Goal: Navigation & Orientation: Find specific page/section

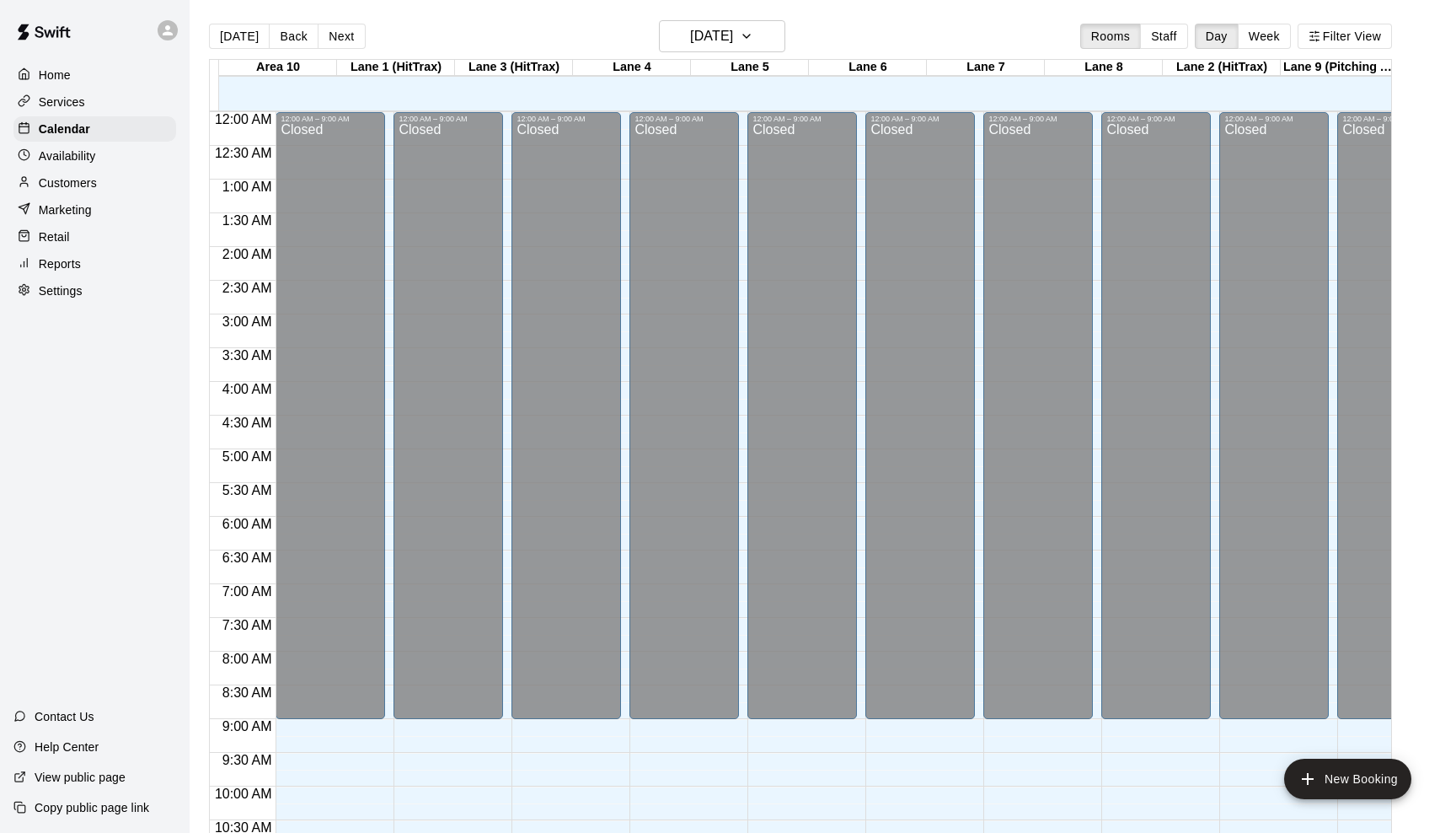
scroll to position [802, 0]
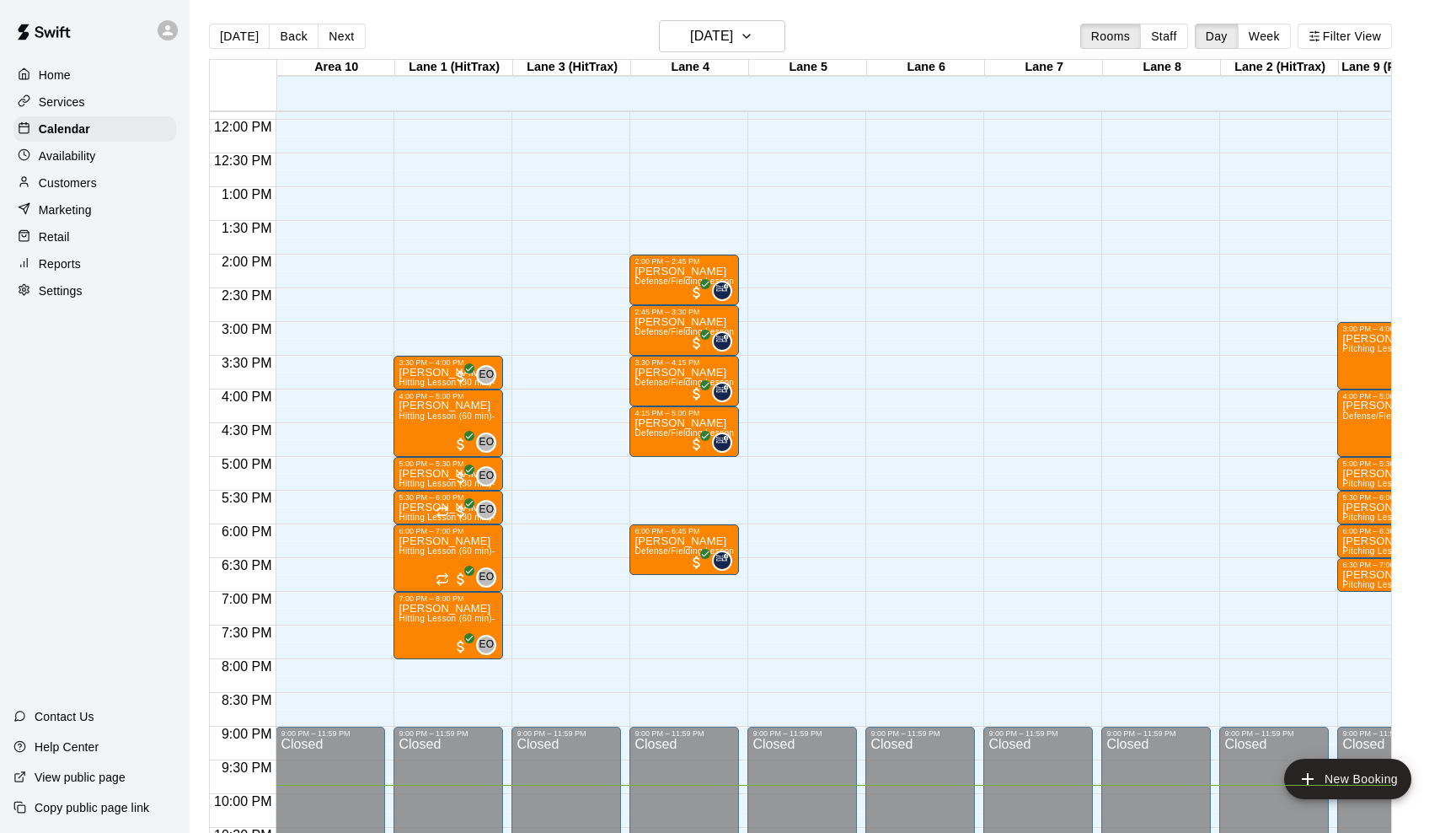
click at [595, 277] on div "12:00 AM – 9:00 AM Closed 9:00 PM – 11:59 PM Closed" at bounding box center [566, 119] width 110 height 1618
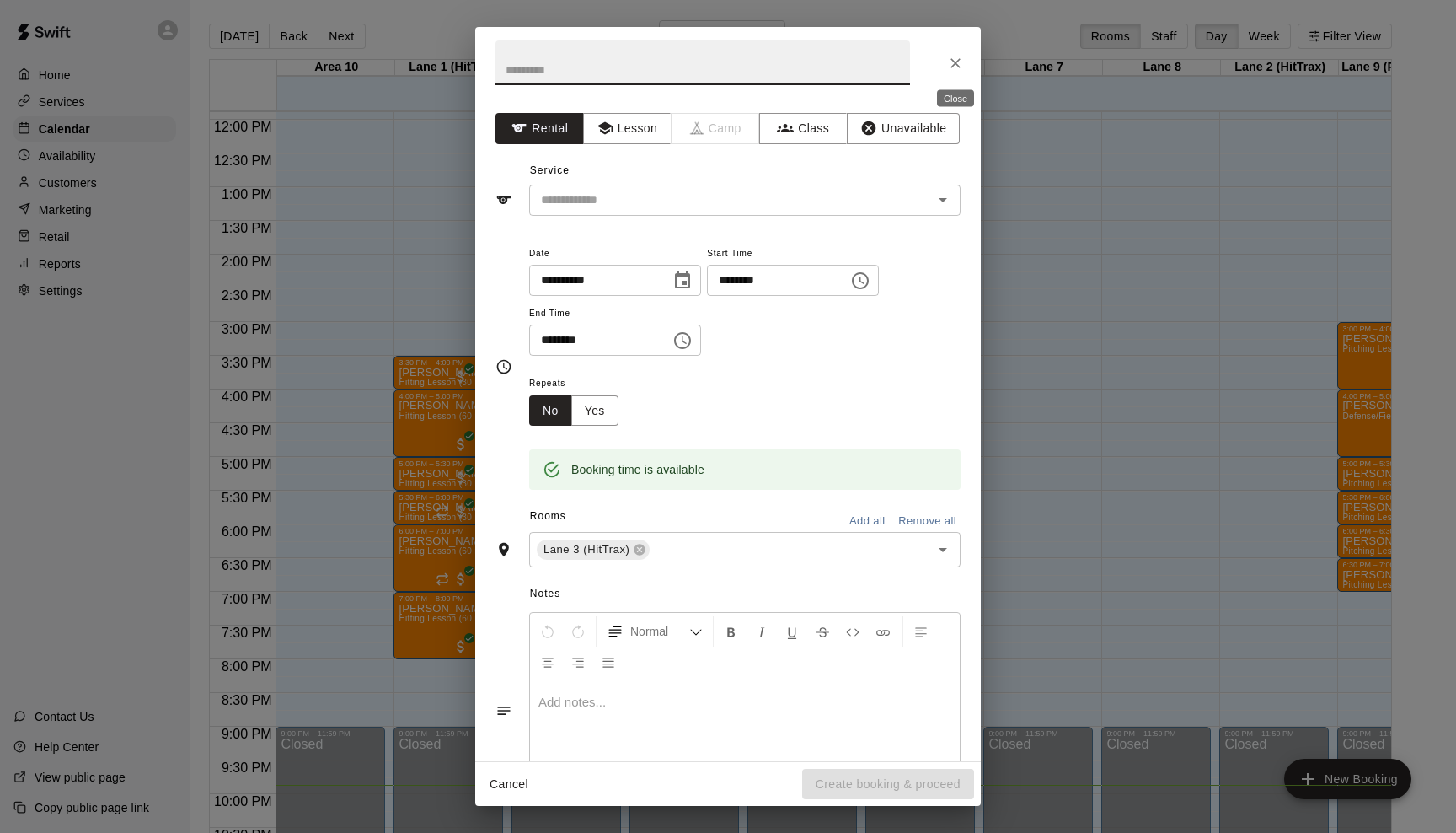
click at [953, 64] on icon "Close" at bounding box center [956, 63] width 17 height 17
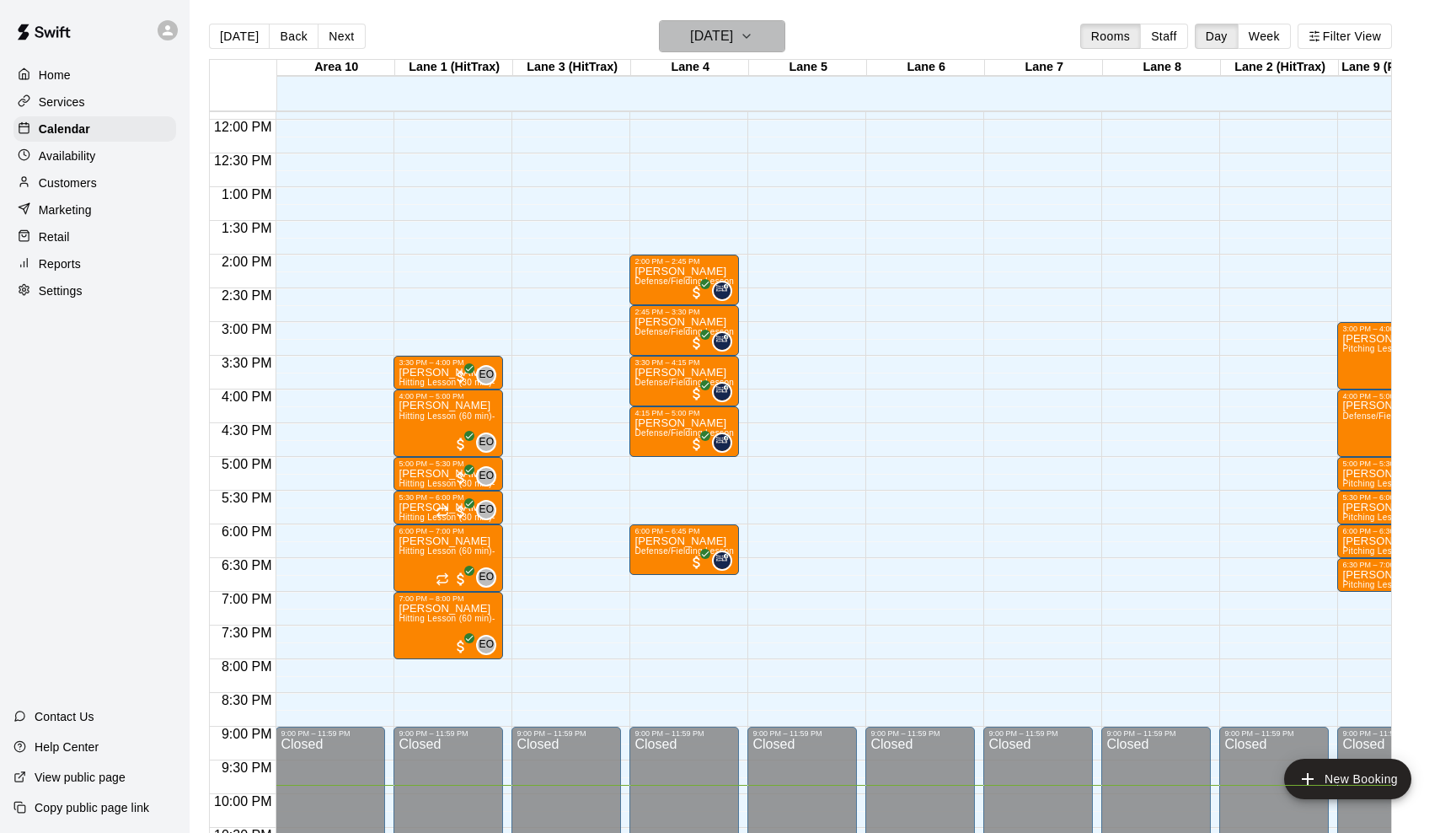
click at [754, 32] on icon "button" at bounding box center [747, 36] width 13 height 20
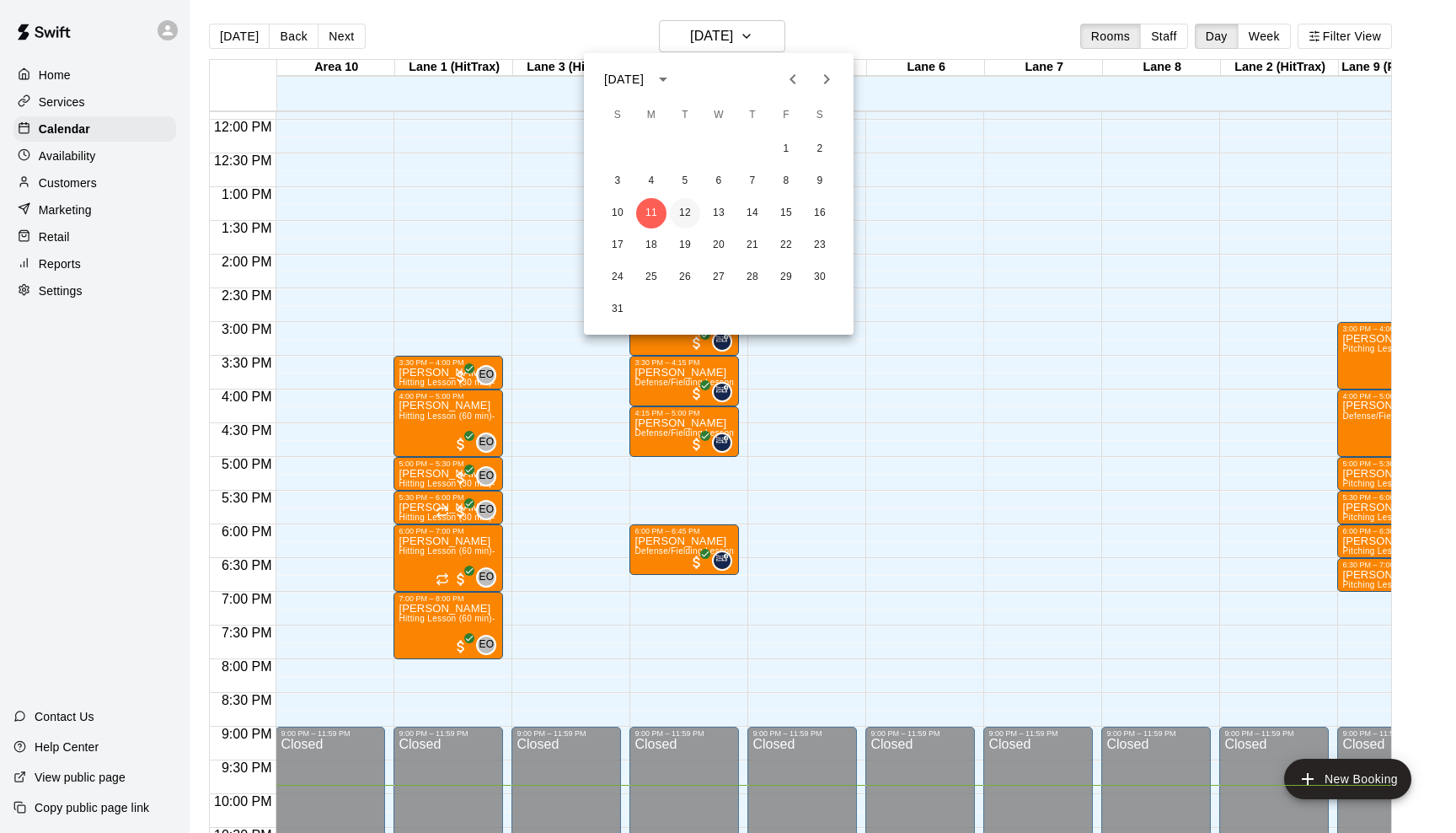
click at [683, 204] on button "12" at bounding box center [685, 213] width 30 height 30
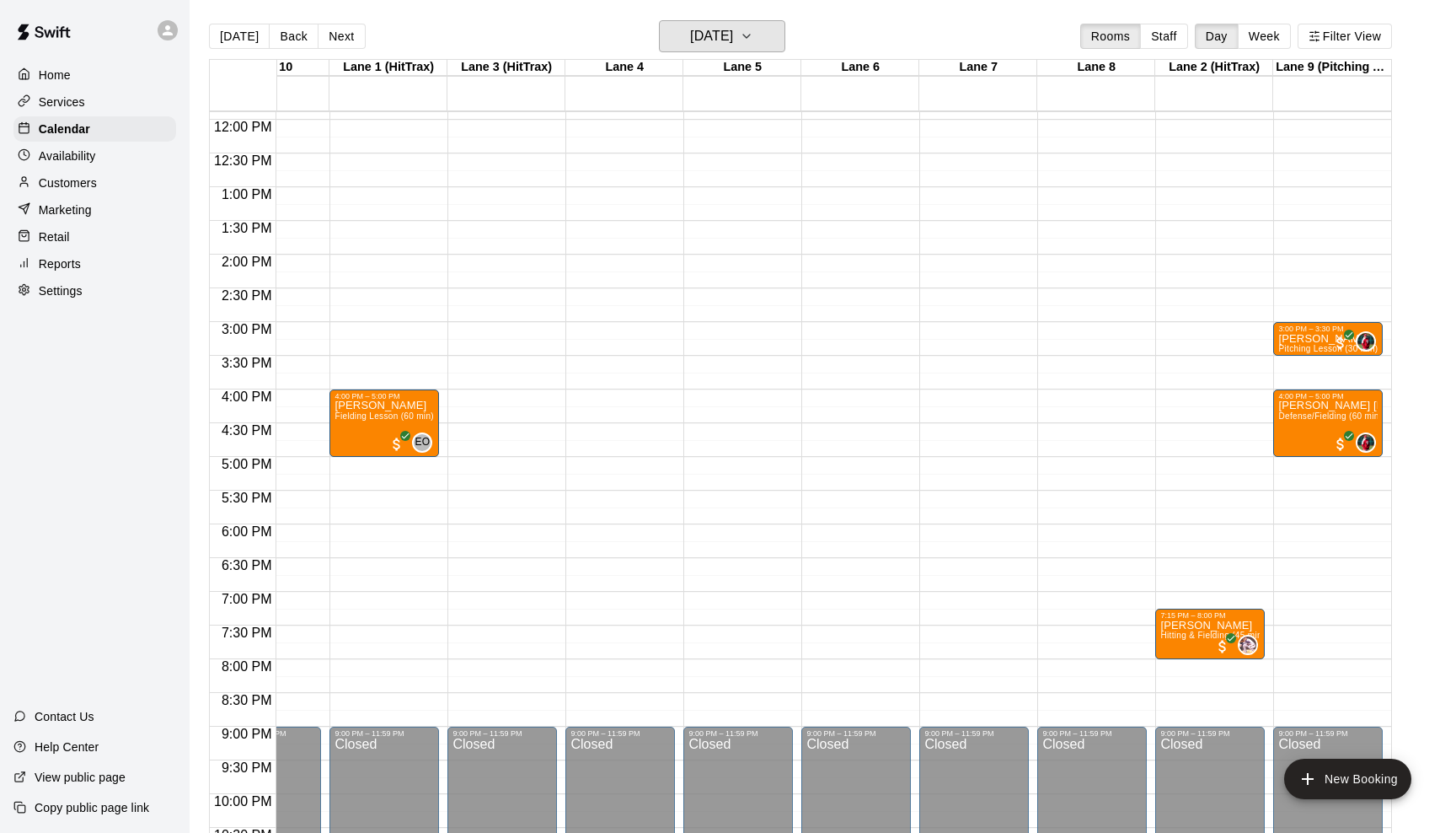
scroll to position [0, 65]
click at [750, 37] on icon "button" at bounding box center [746, 37] width 7 height 4
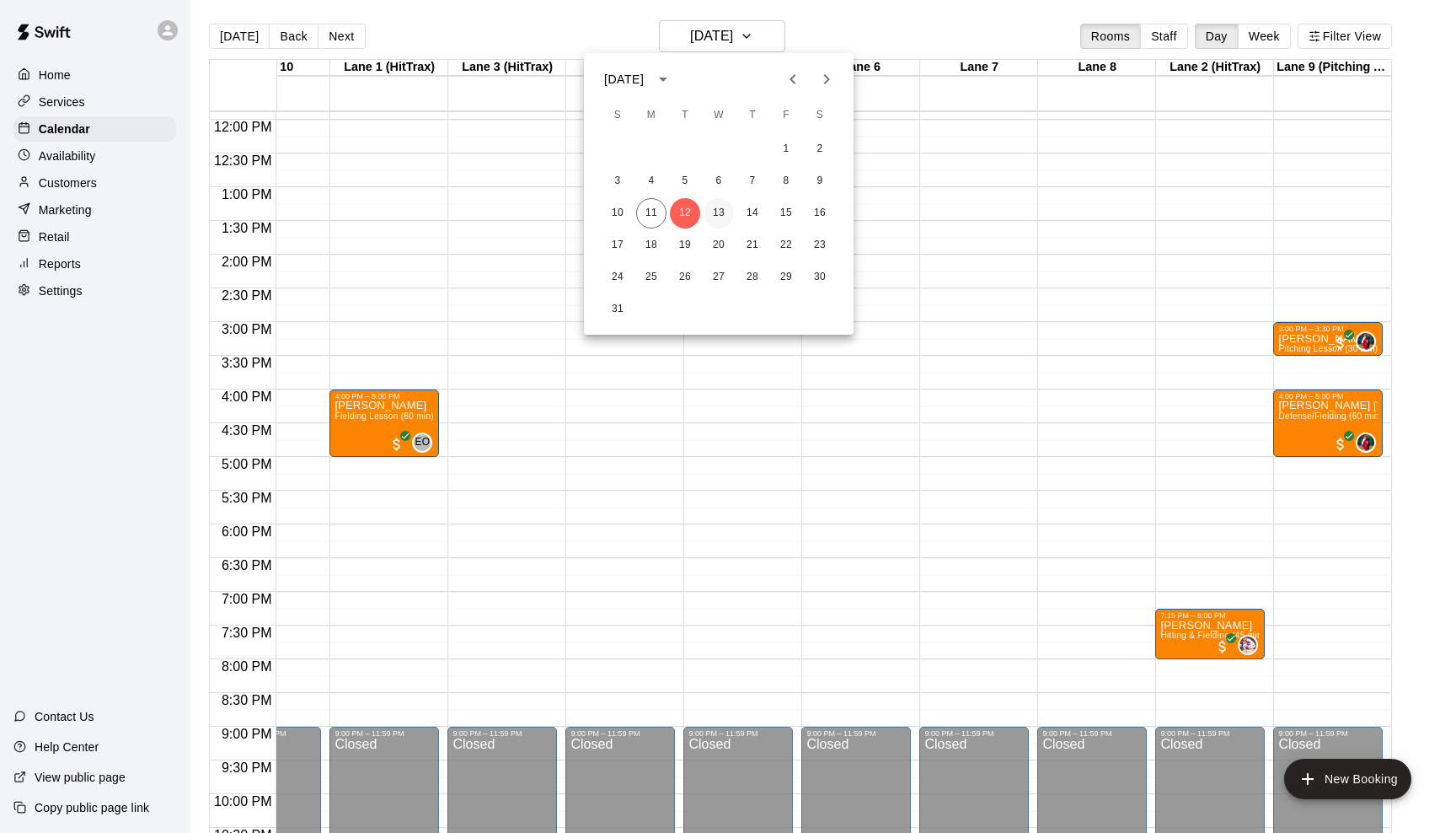
click at [727, 211] on button "13" at bounding box center [719, 213] width 30 height 30
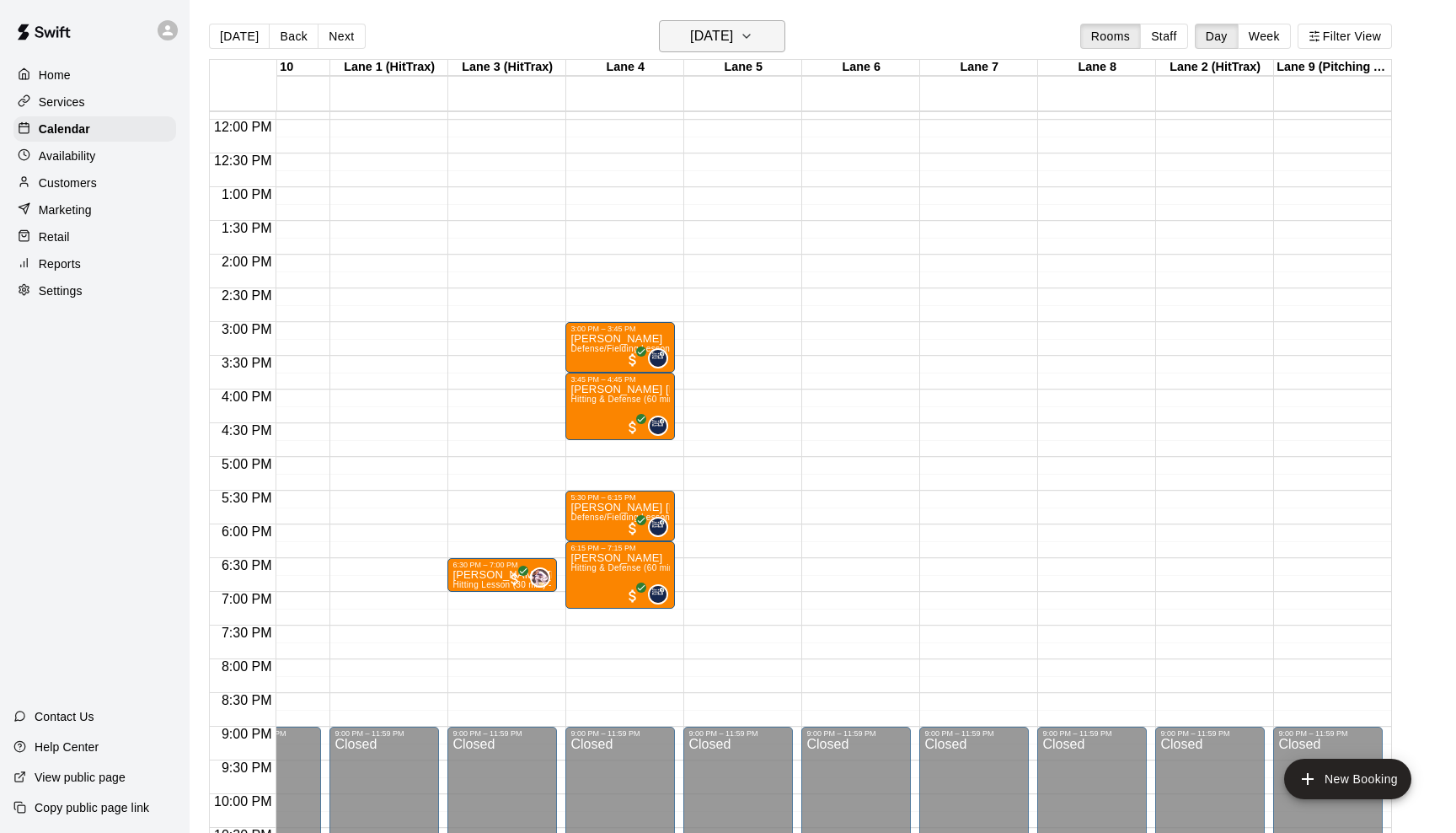
click at [754, 35] on icon "button" at bounding box center [747, 36] width 13 height 20
click at [750, 208] on button "14" at bounding box center [753, 213] width 30 height 30
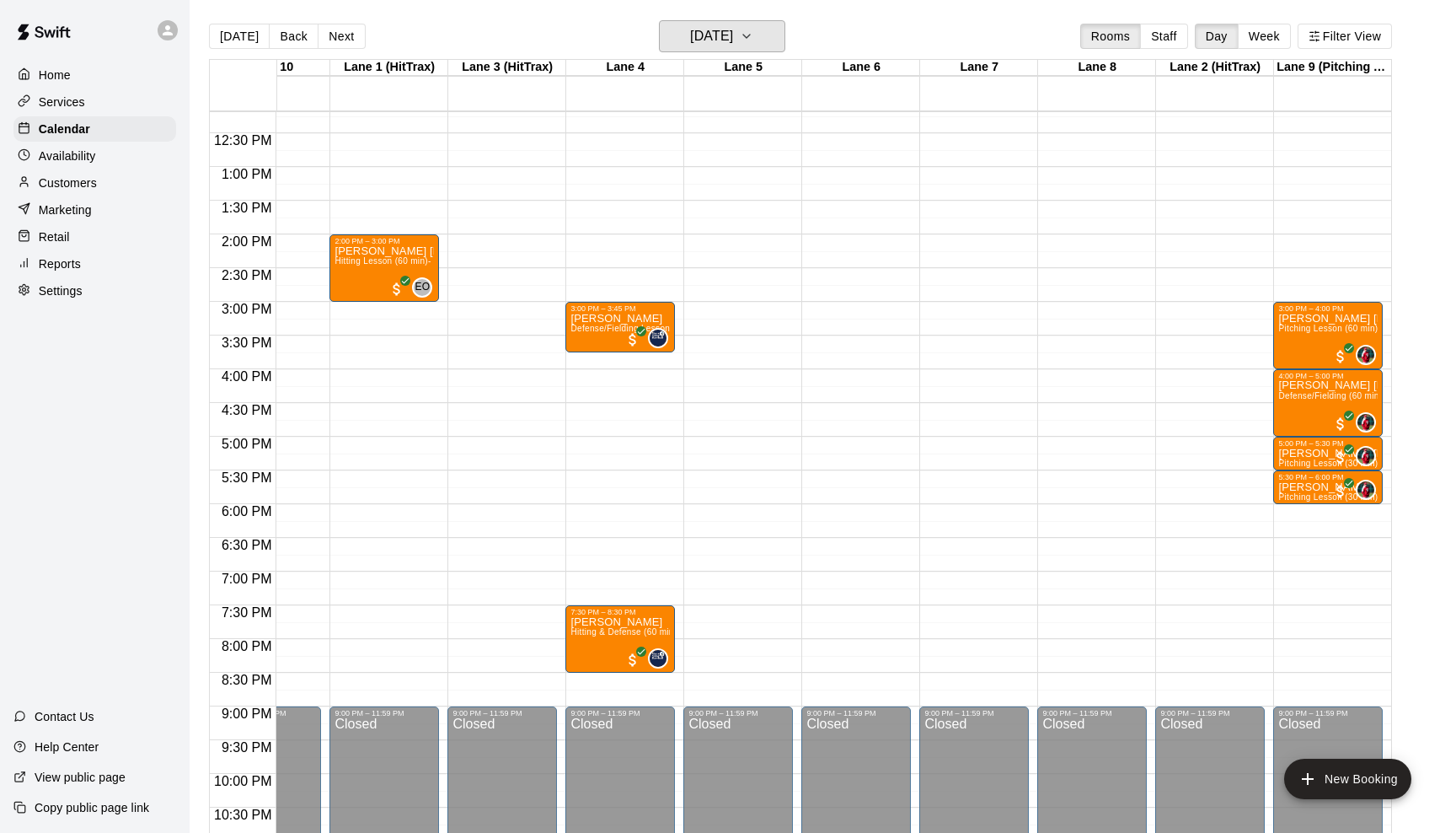
scroll to position [834, 65]
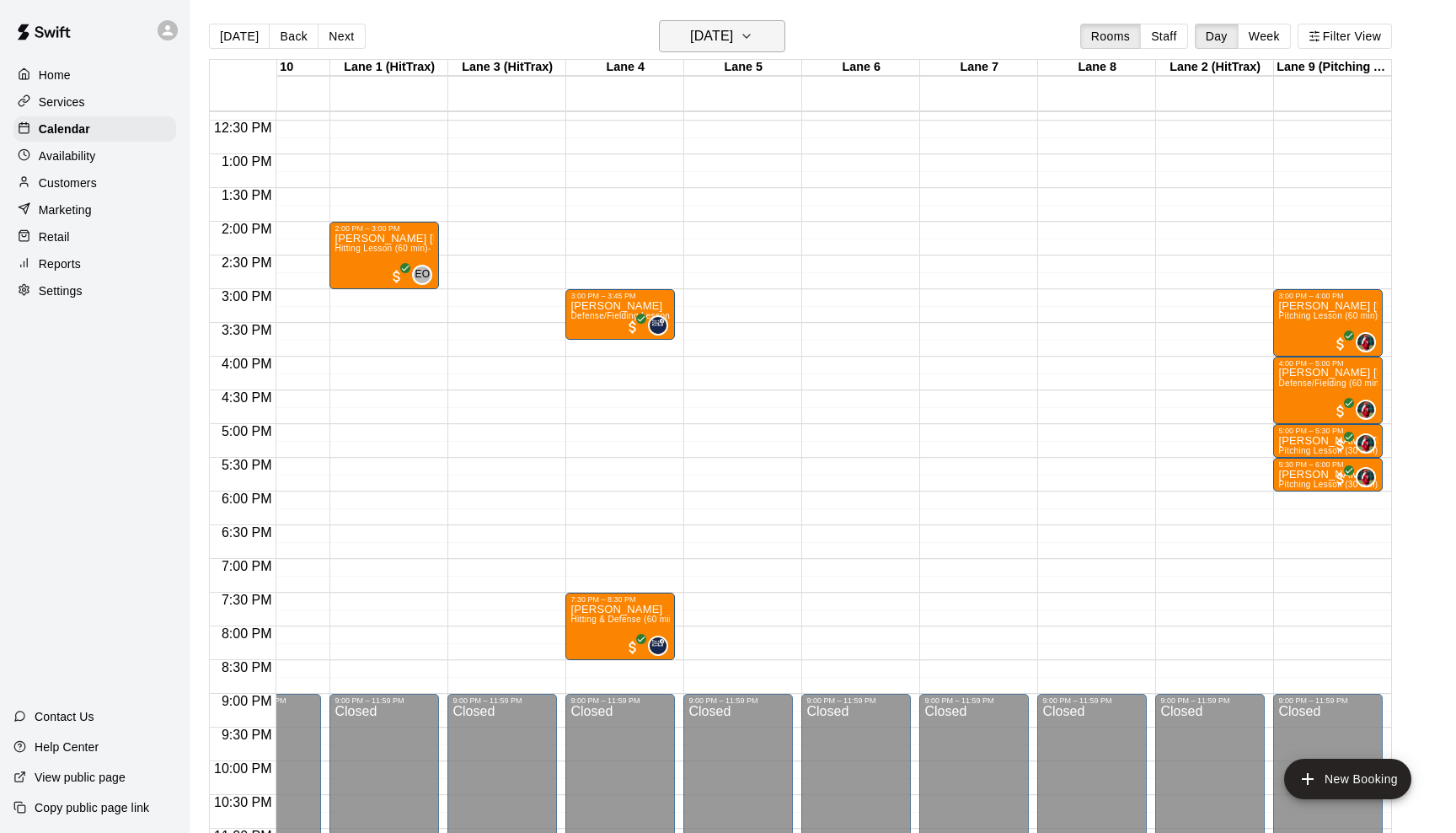
click at [754, 38] on icon "button" at bounding box center [747, 36] width 13 height 20
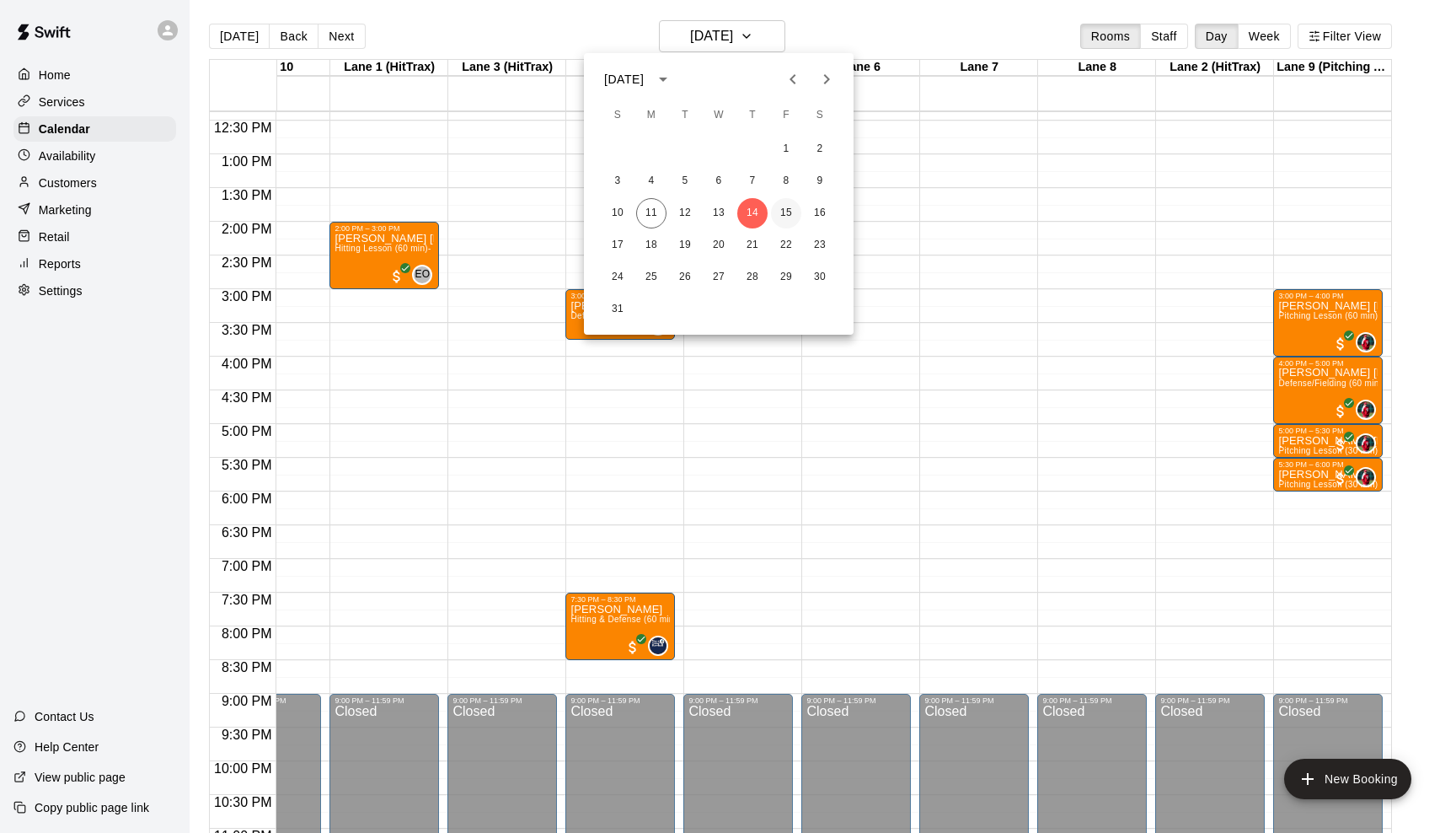
click at [788, 206] on button "15" at bounding box center [787, 213] width 30 height 30
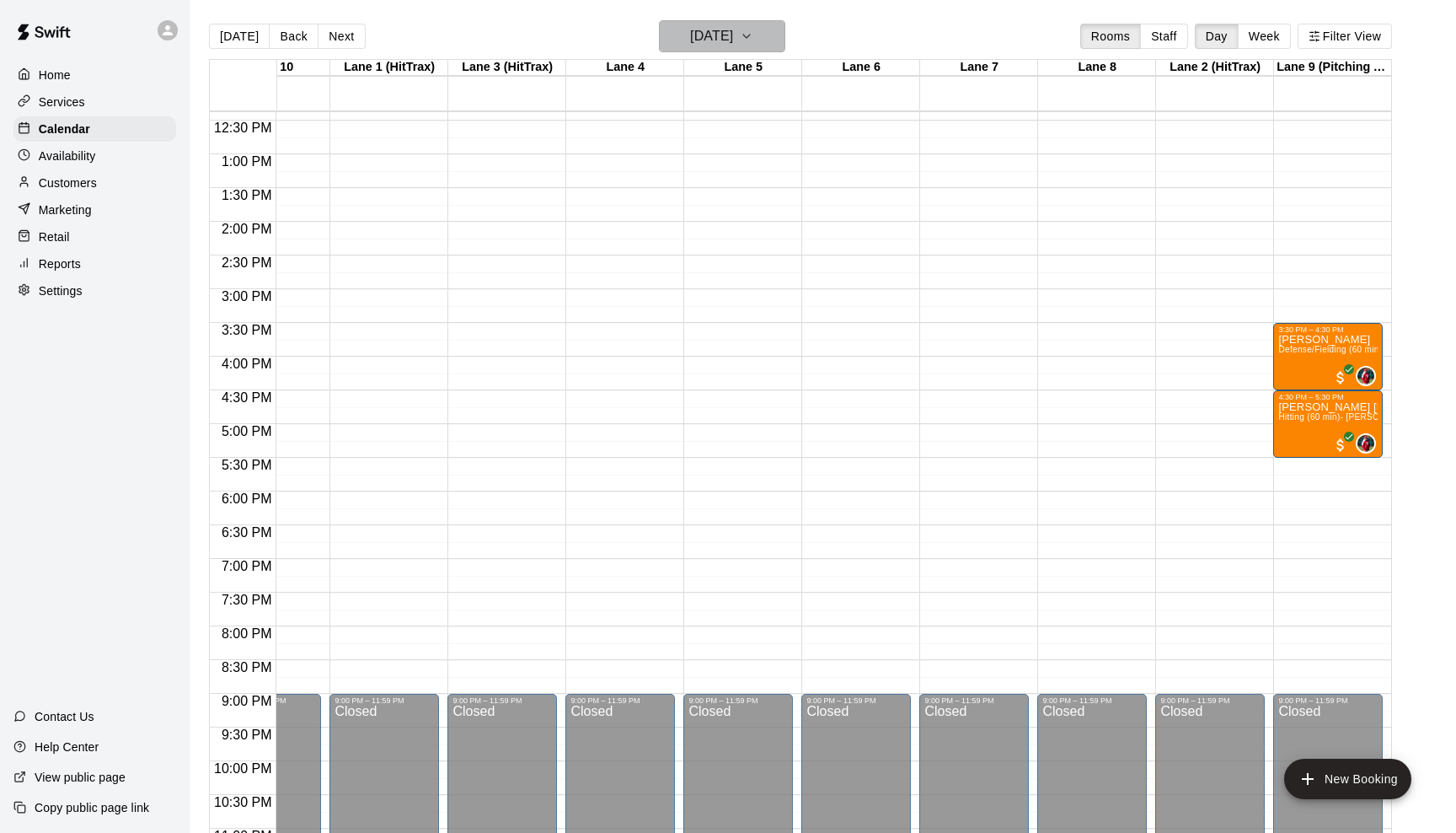
click at [754, 31] on icon "button" at bounding box center [747, 36] width 13 height 20
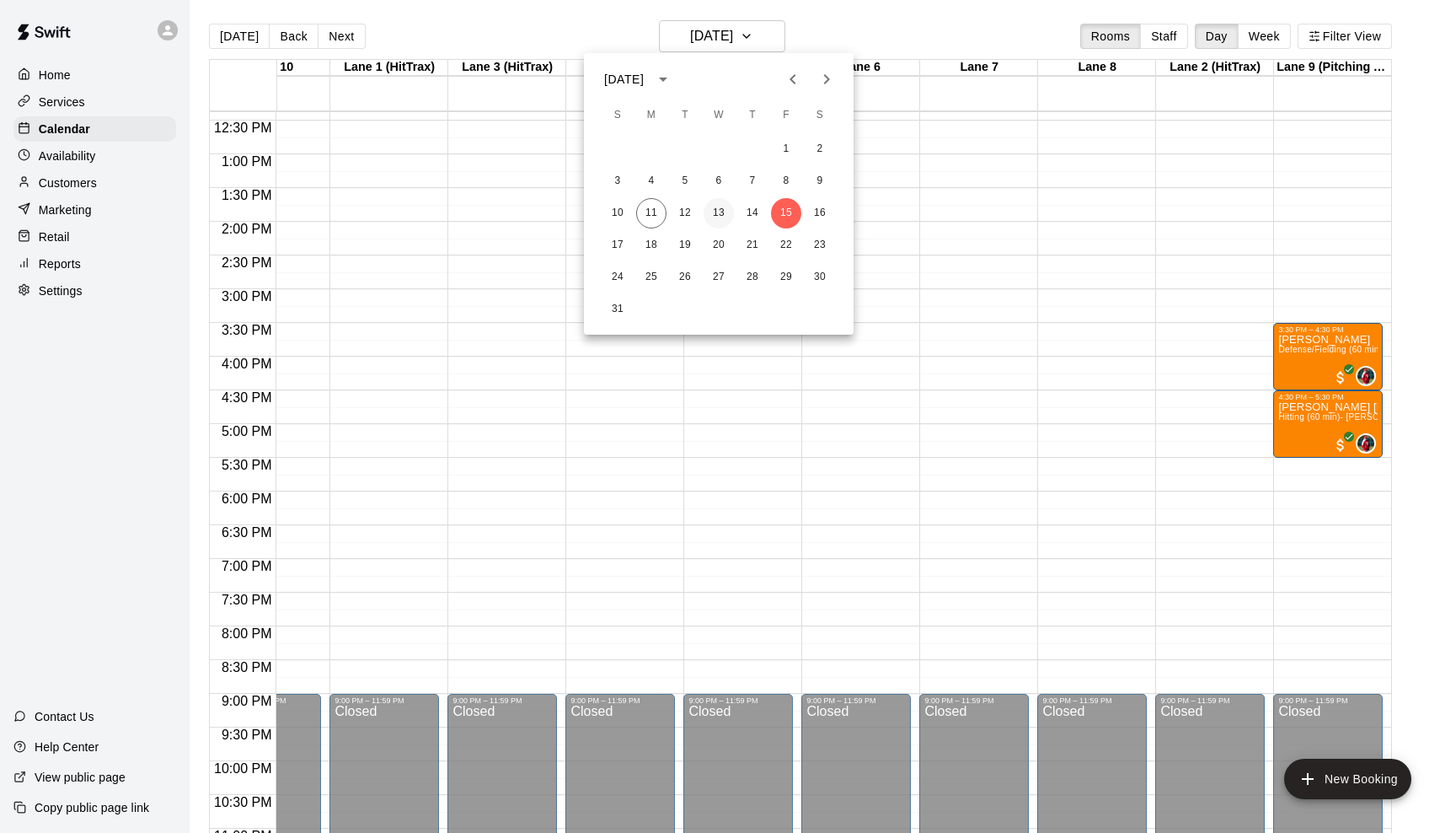
click at [716, 210] on button "13" at bounding box center [719, 213] width 30 height 30
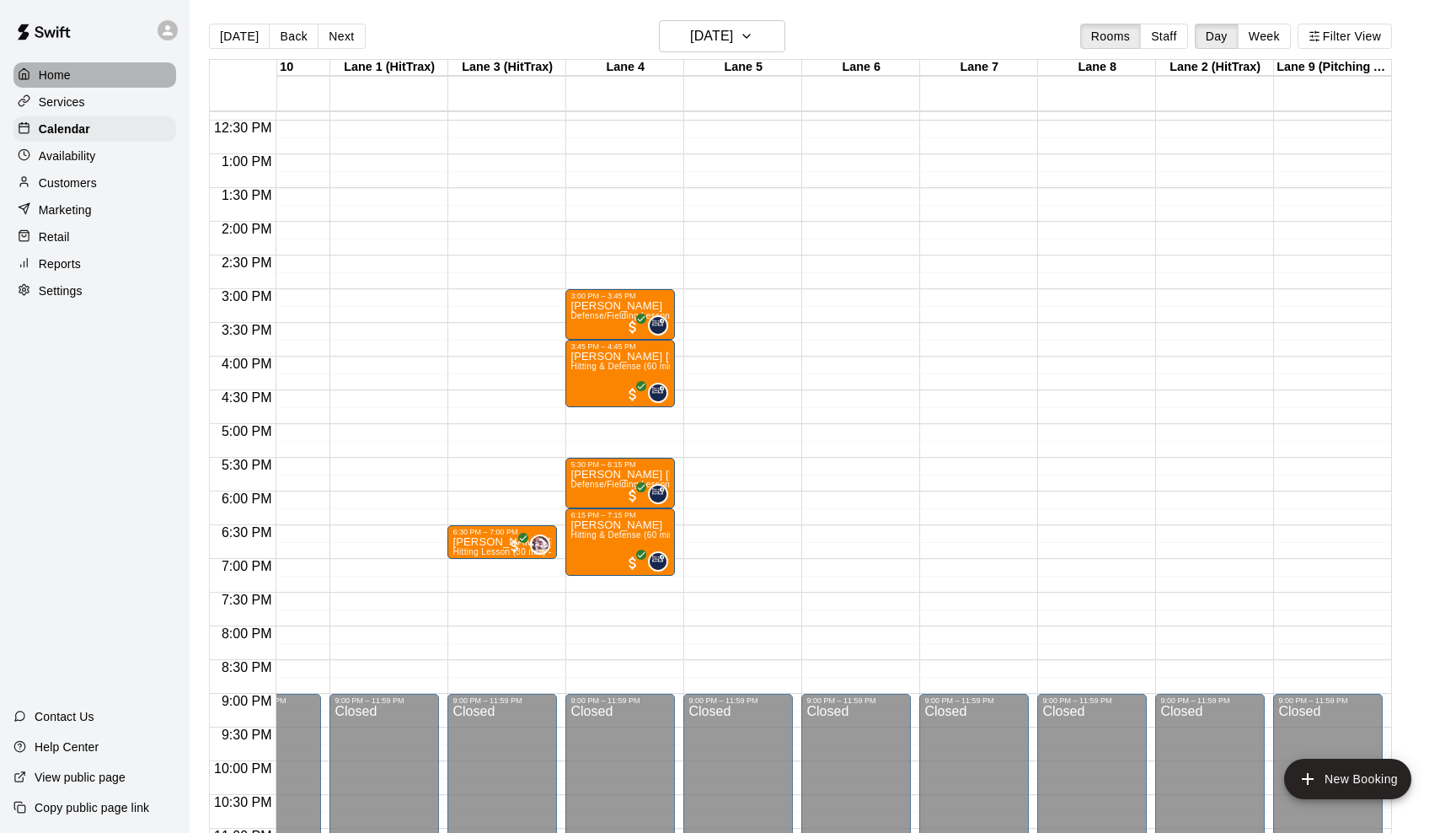
click at [69, 71] on p "Home" at bounding box center [55, 75] width 32 height 17
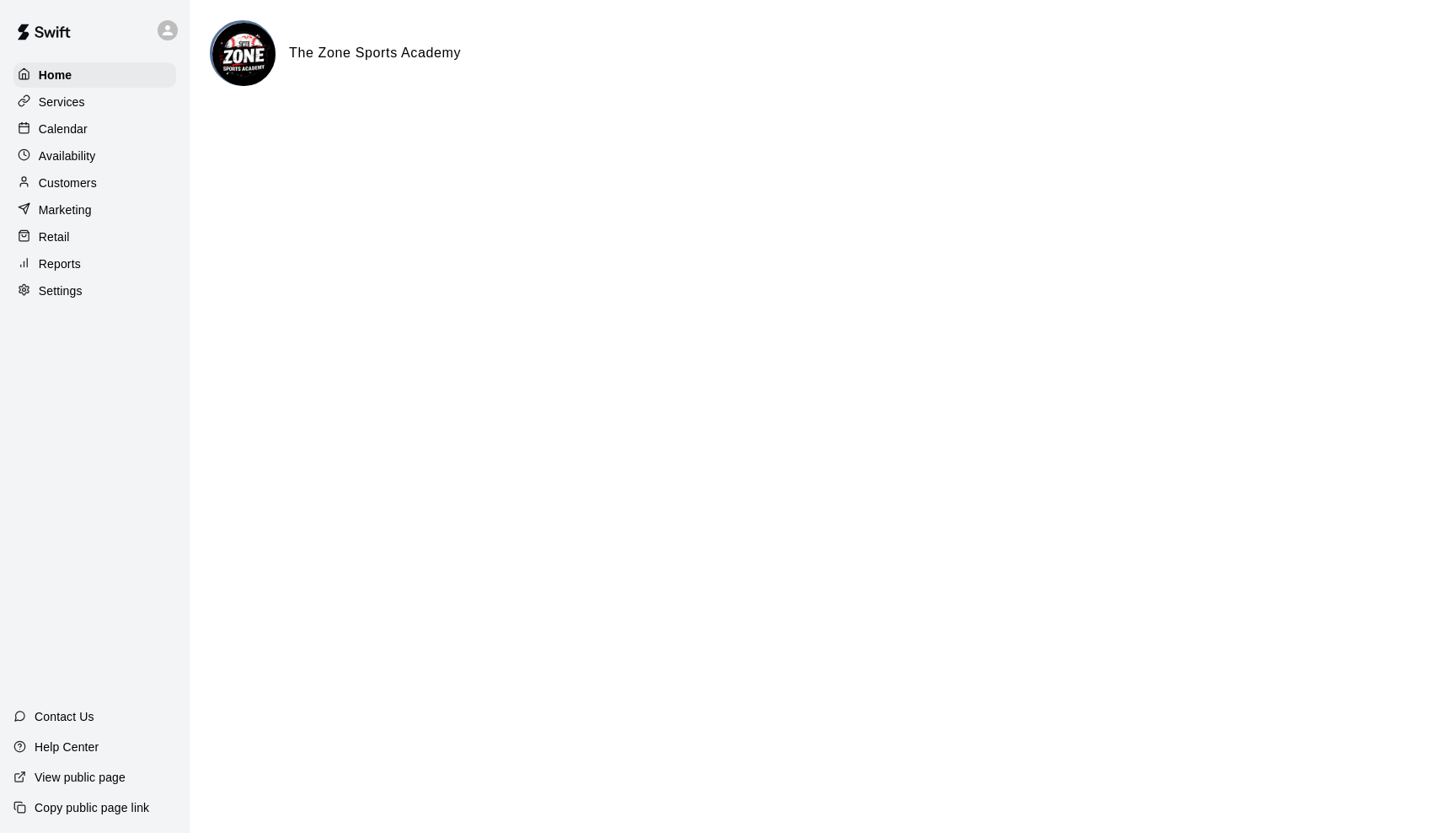
click at [79, 131] on p "Calendar" at bounding box center [63, 129] width 49 height 17
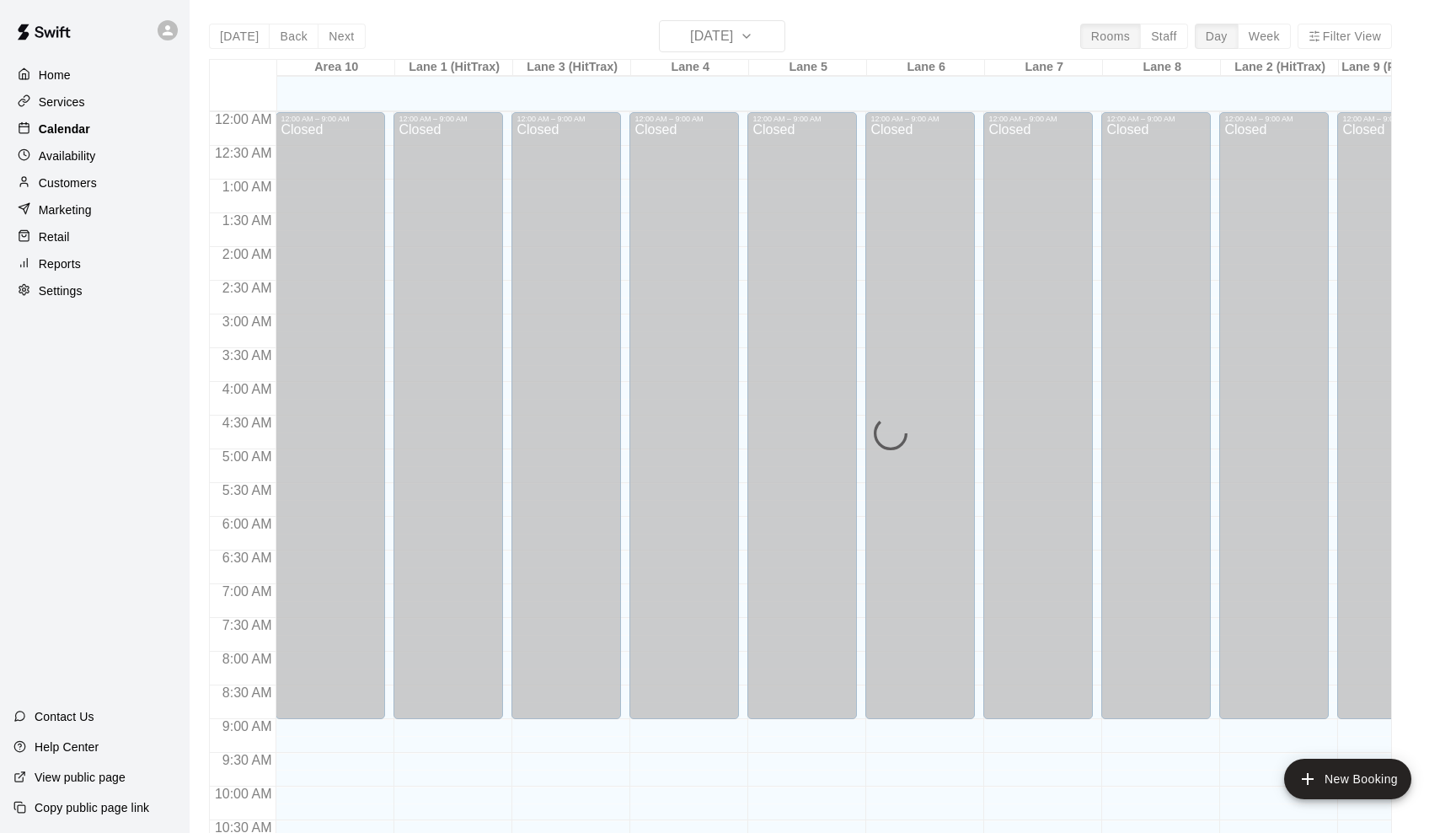
scroll to position [828, 0]
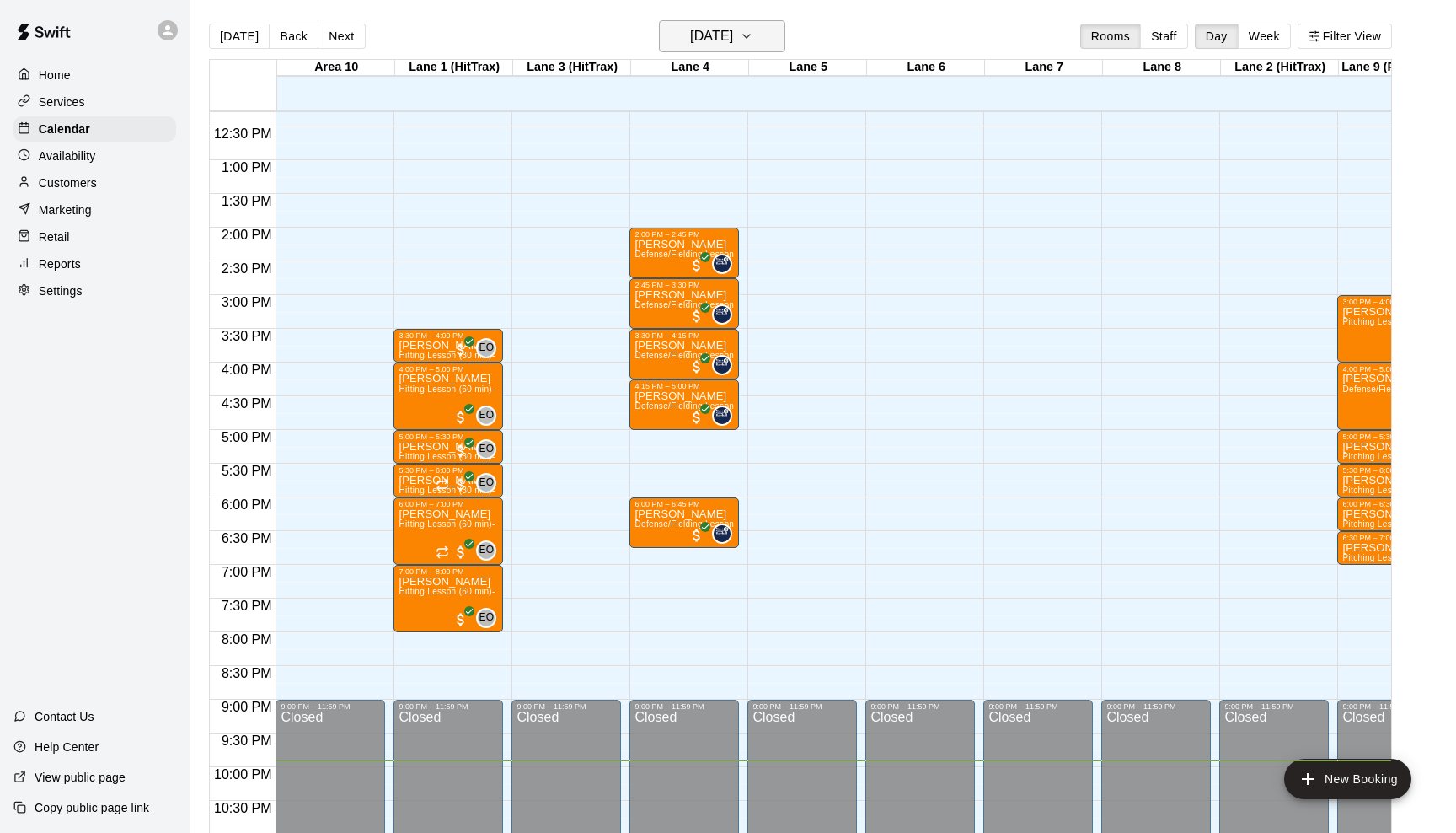
click at [754, 35] on icon "button" at bounding box center [747, 36] width 13 height 20
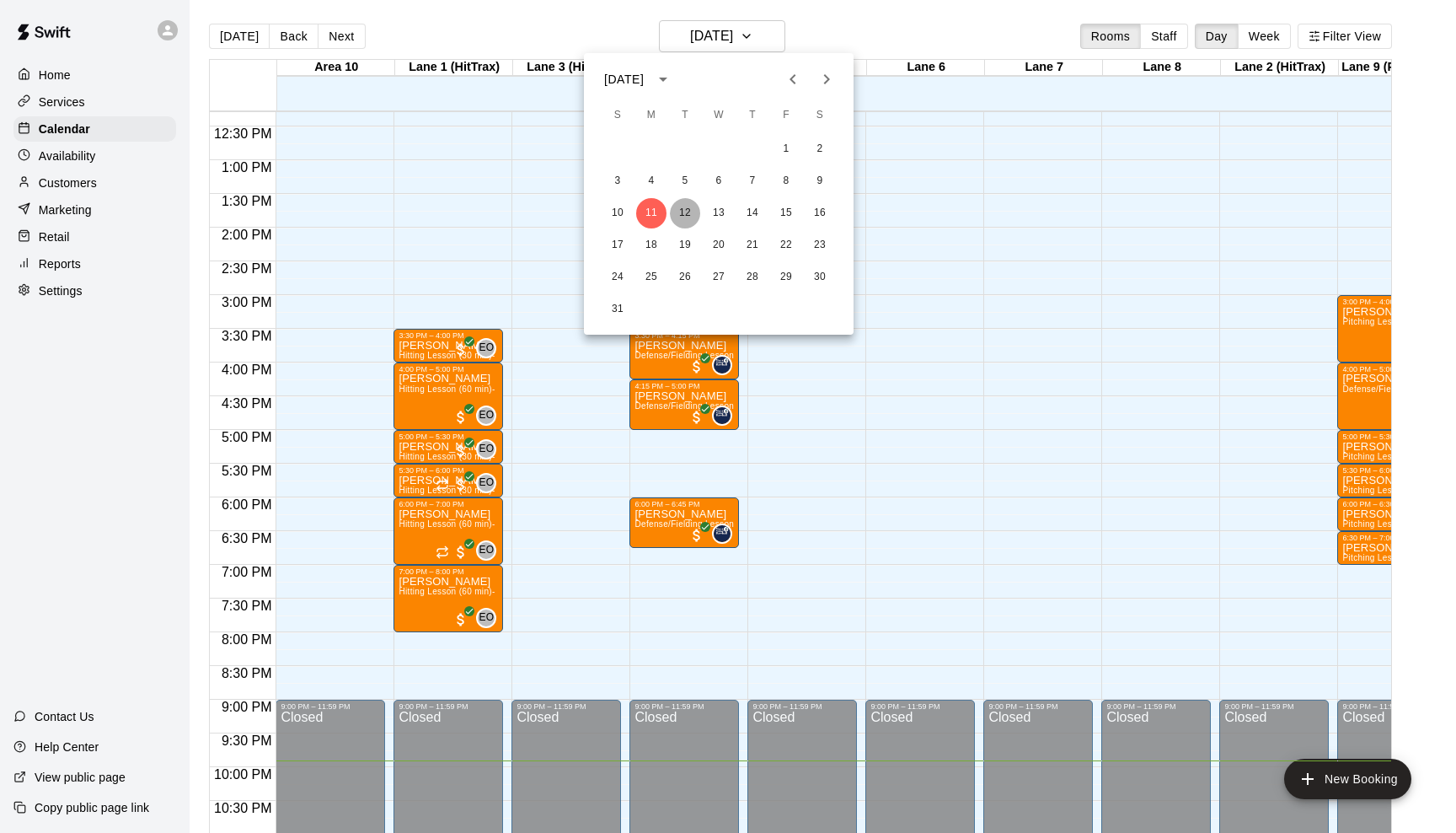
click at [692, 209] on button "12" at bounding box center [685, 213] width 30 height 30
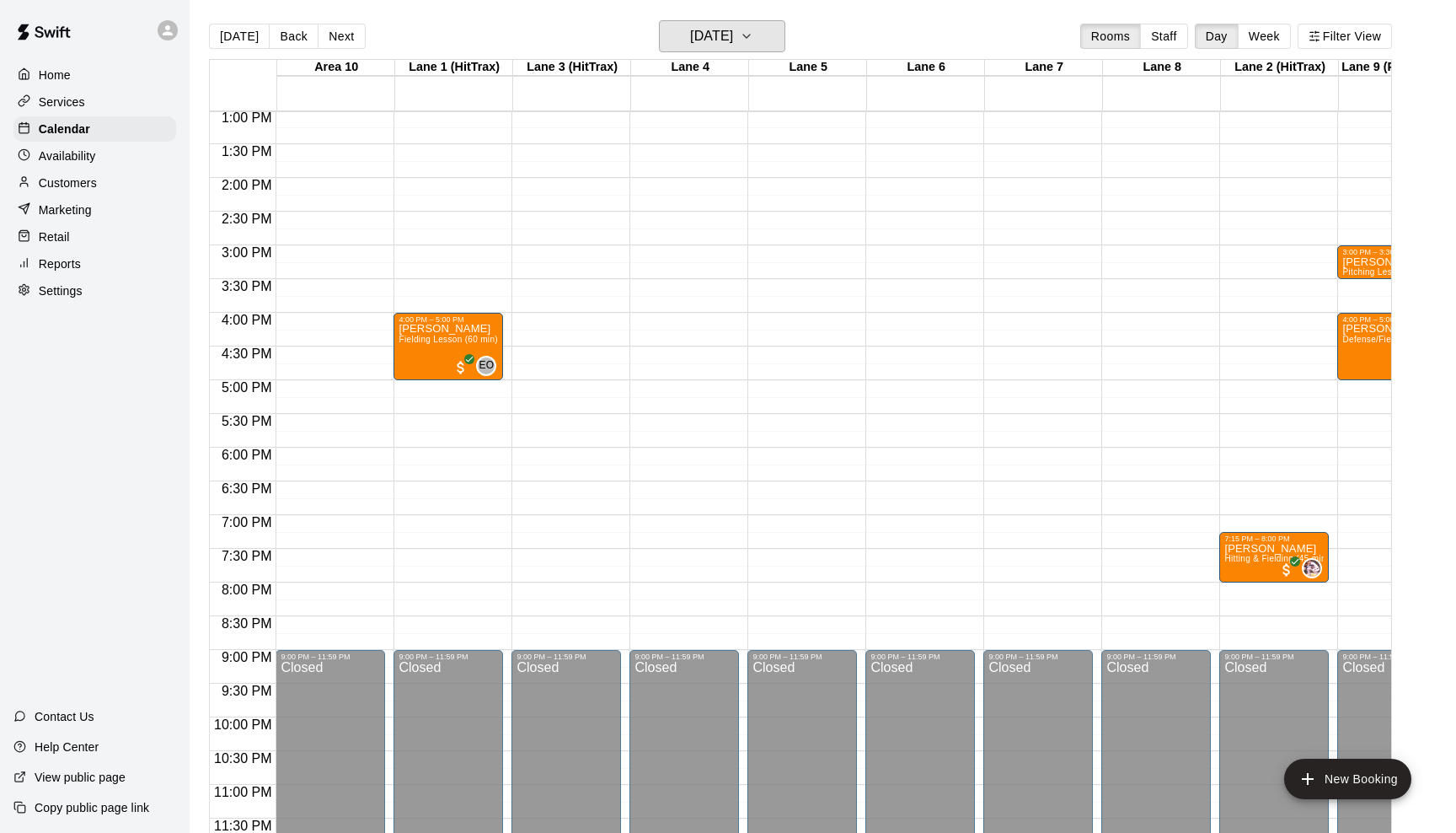
scroll to position [879, 0]
click at [754, 36] on icon "button" at bounding box center [747, 36] width 13 height 20
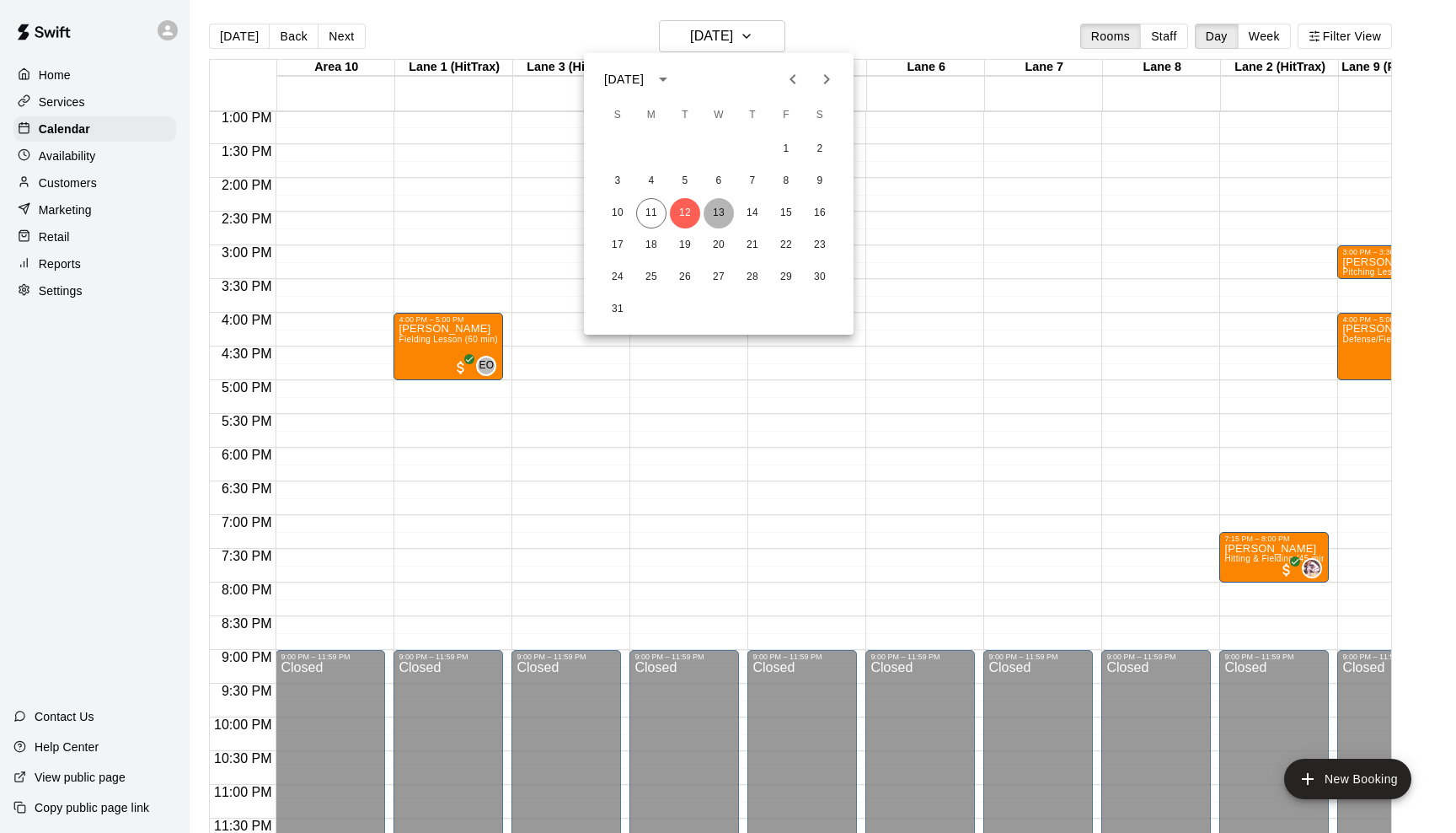
click at [727, 205] on button "13" at bounding box center [719, 213] width 30 height 30
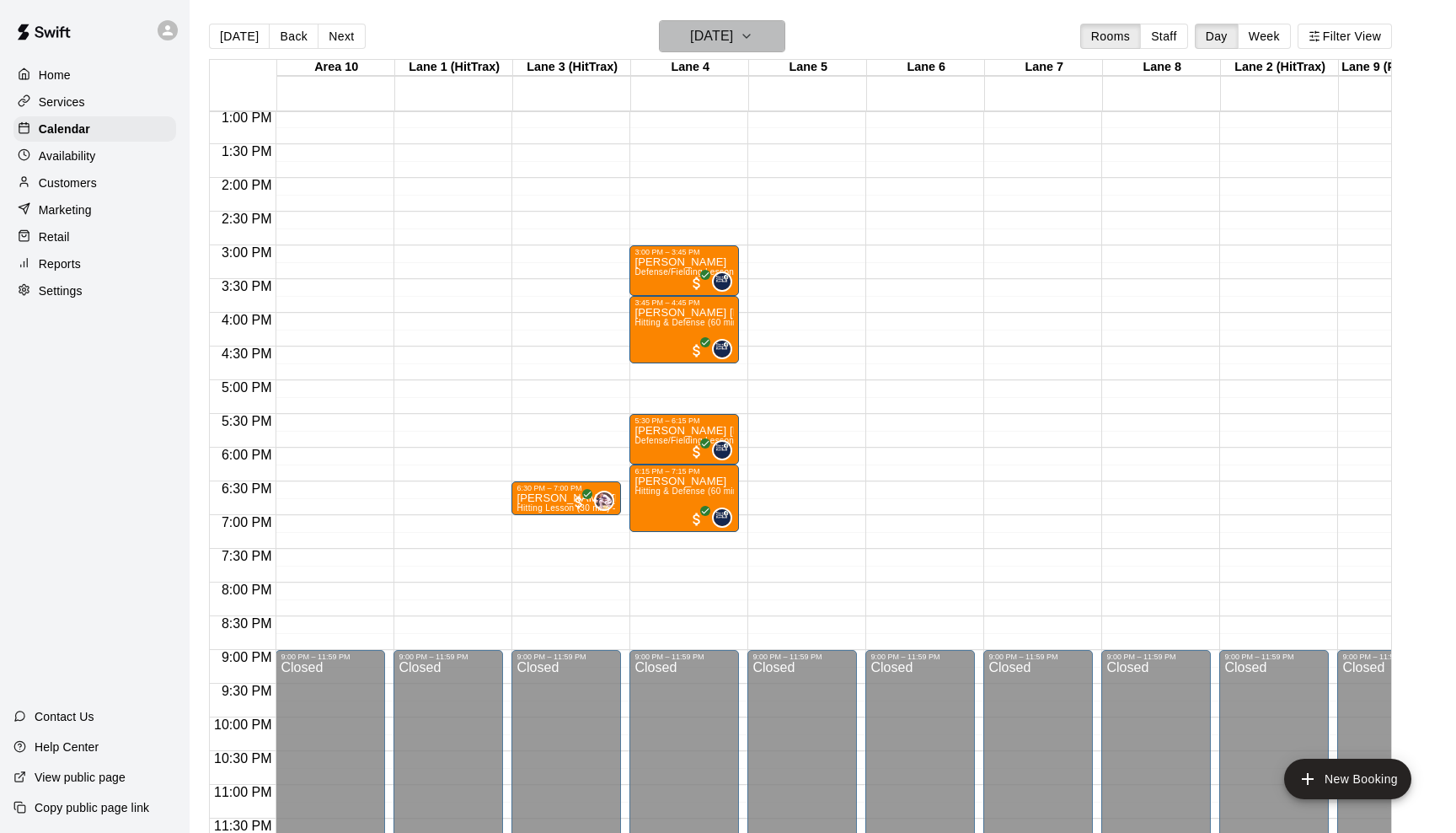
click at [754, 35] on icon "button" at bounding box center [747, 36] width 13 height 20
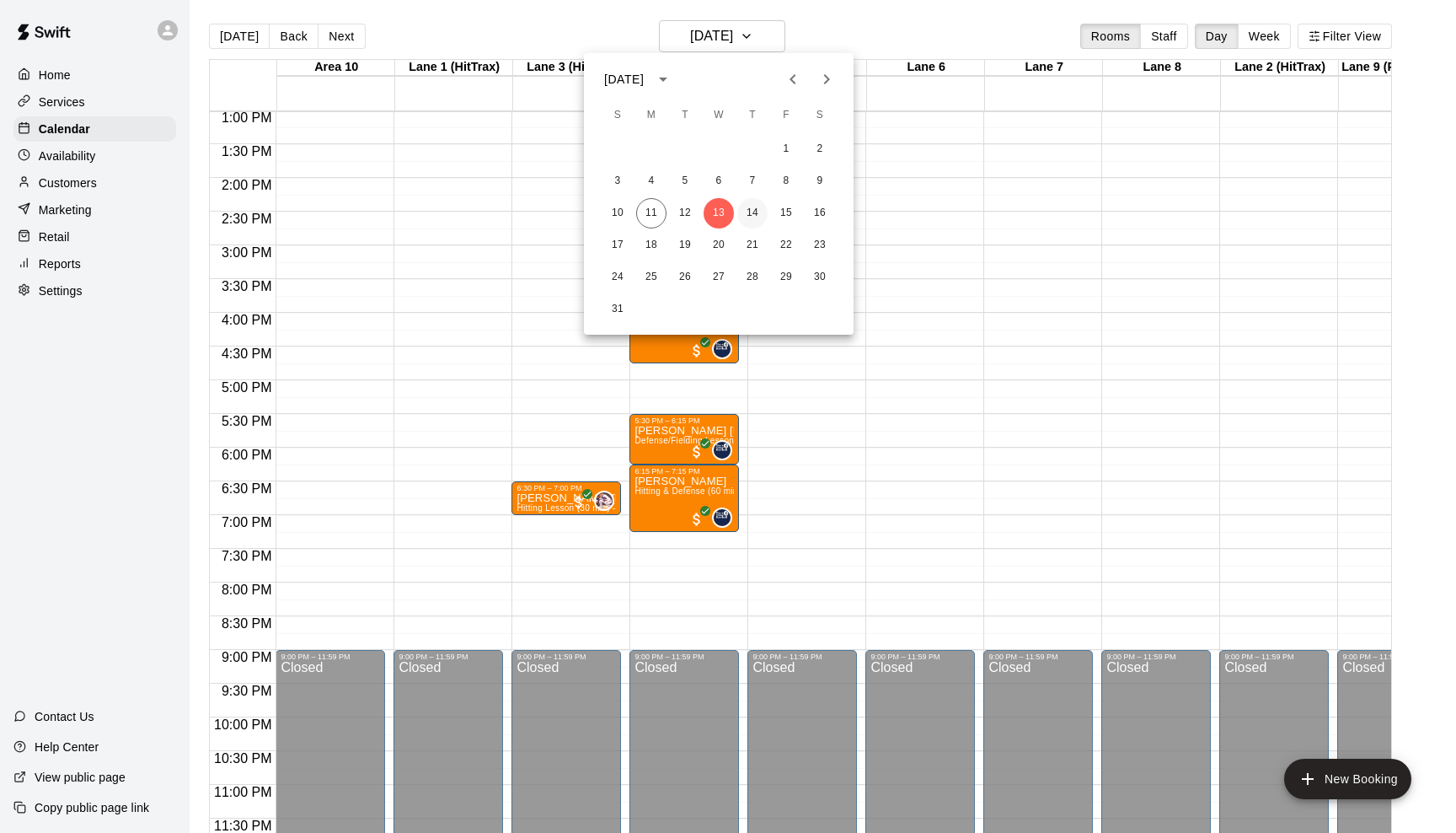
click at [759, 204] on button "14" at bounding box center [753, 213] width 30 height 30
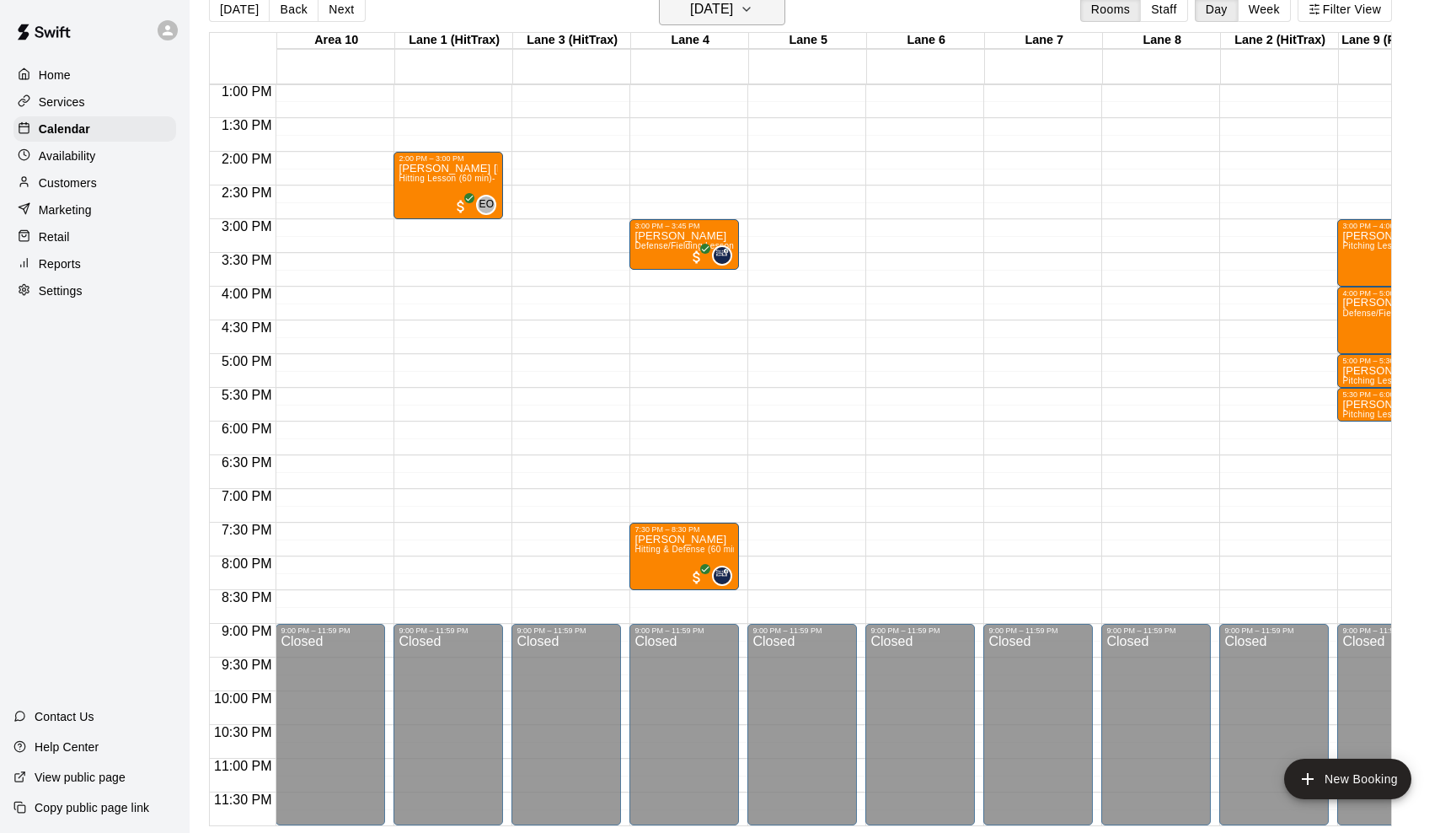
scroll to position [877, 0]
click at [765, 13] on button "[DATE]" at bounding box center [722, 9] width 127 height 32
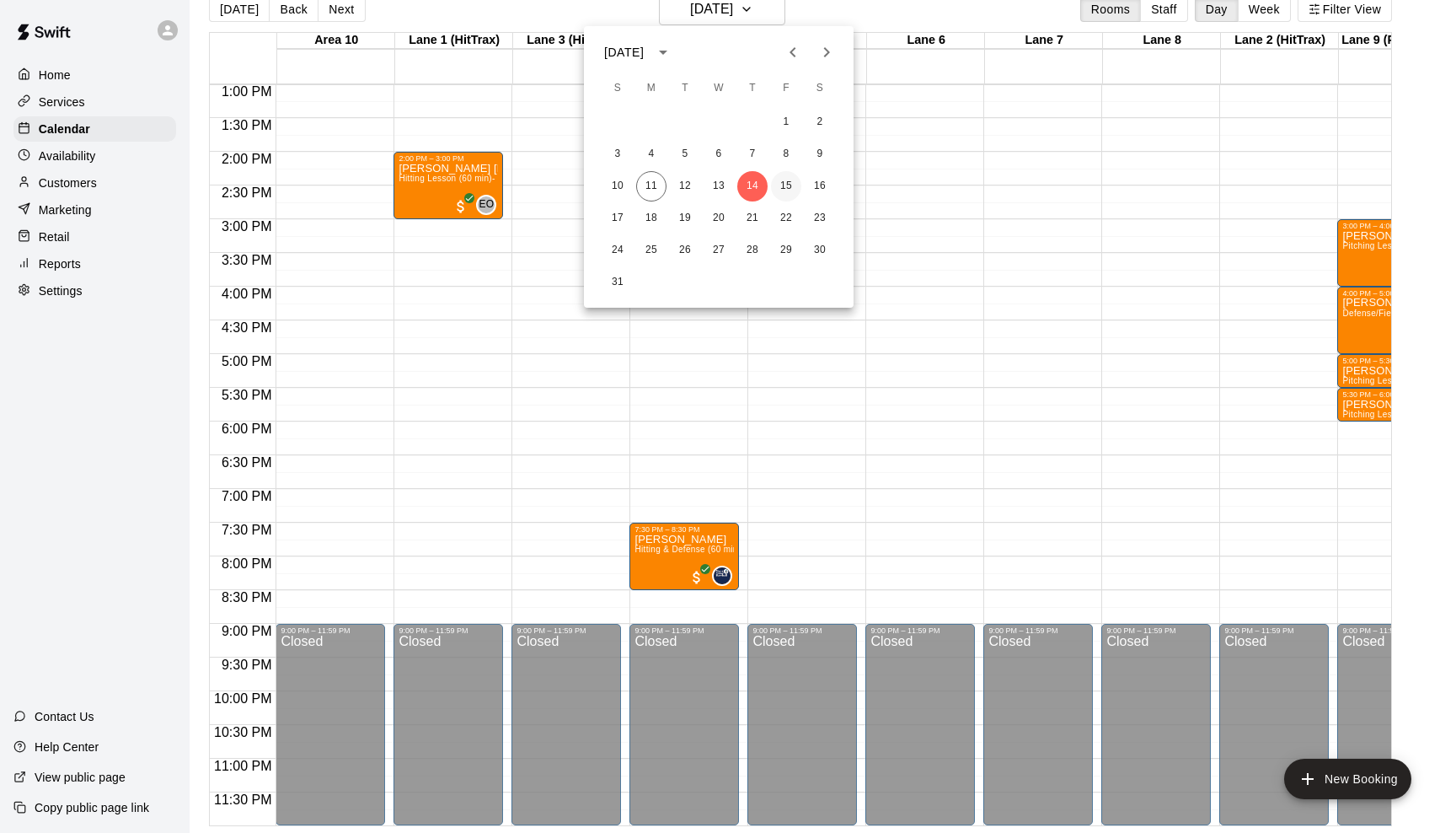
click at [788, 181] on button "15" at bounding box center [787, 186] width 30 height 30
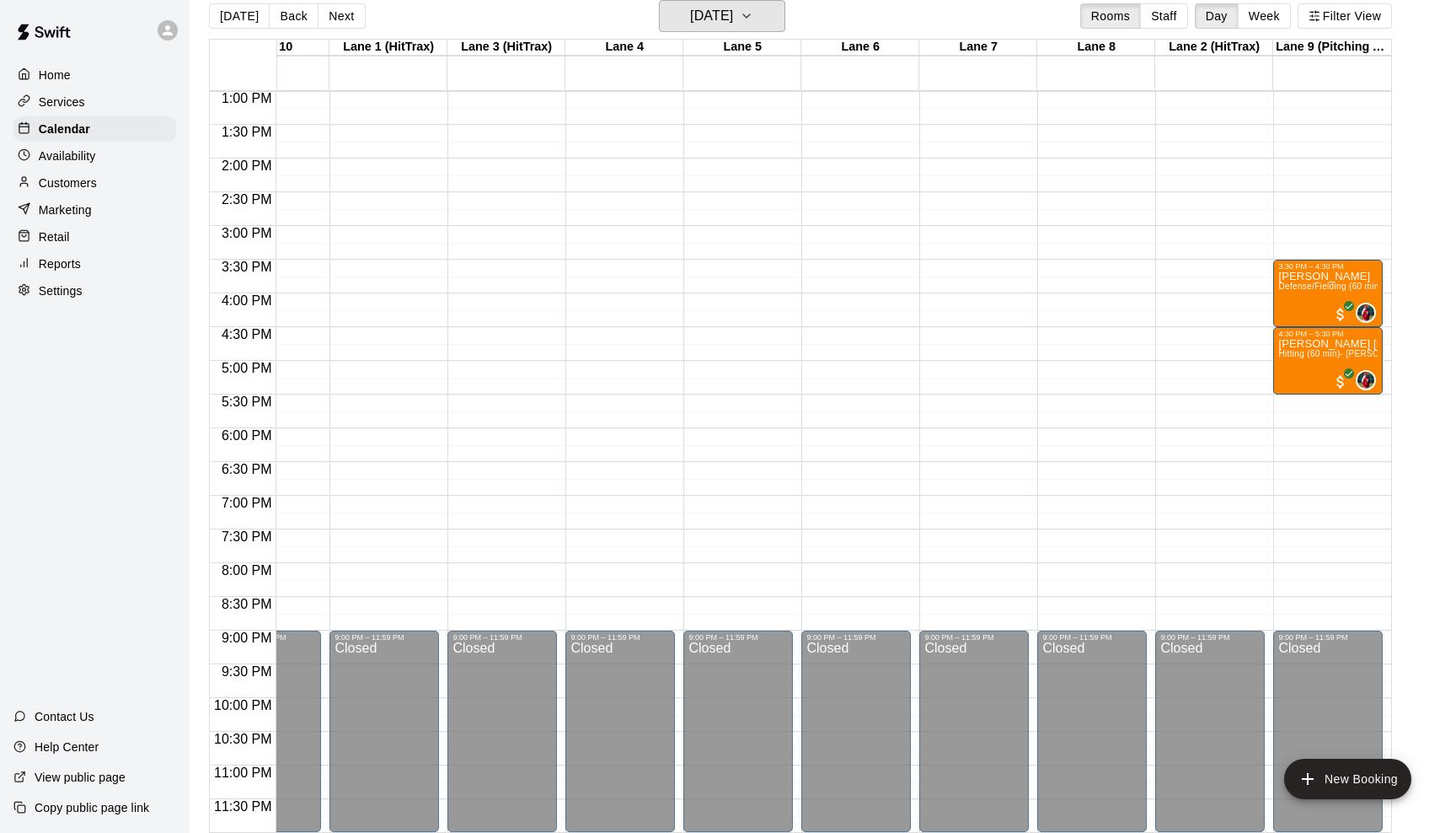
scroll to position [0, 65]
click at [754, 11] on icon "button" at bounding box center [747, 15] width 13 height 20
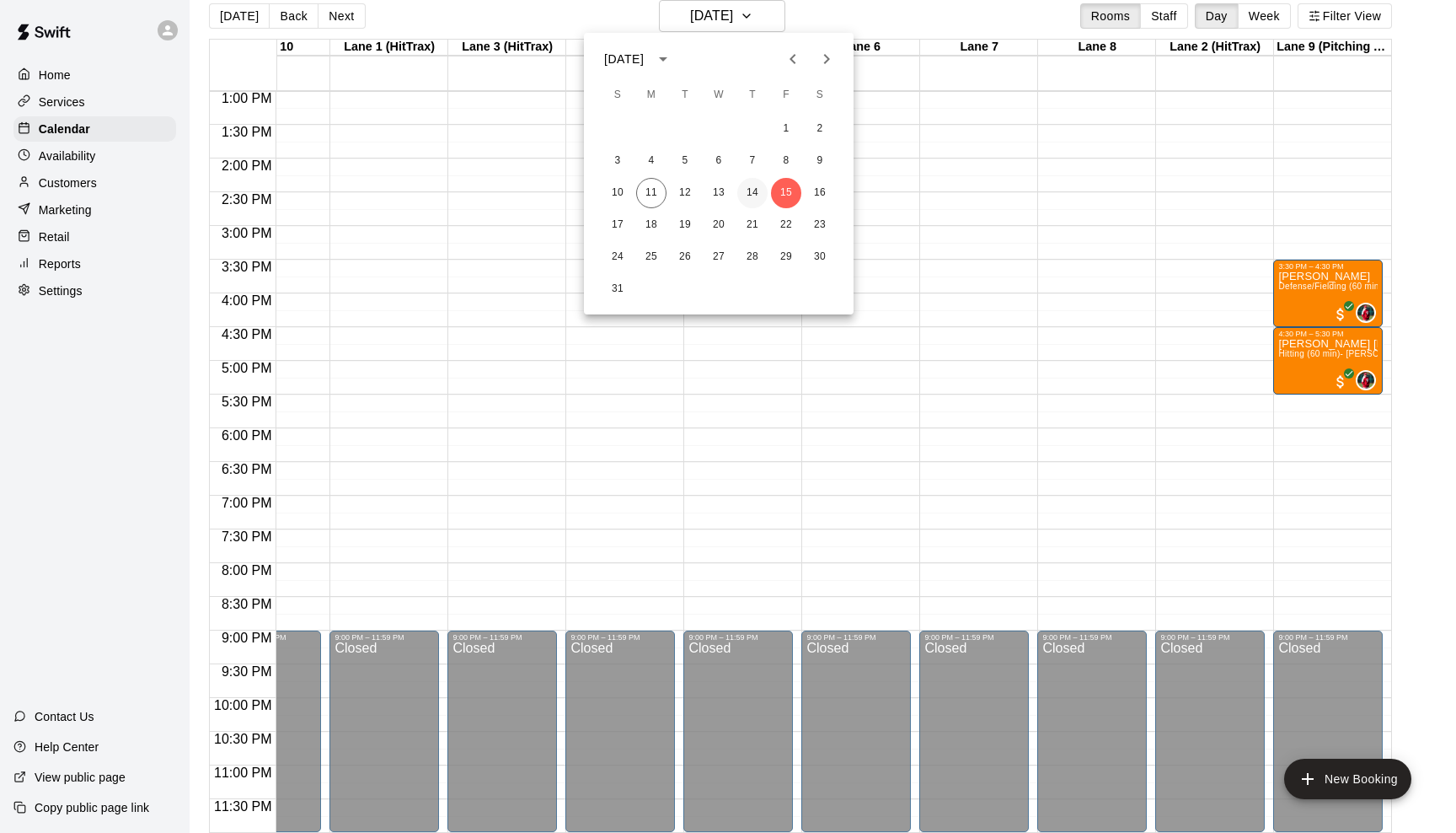
click at [762, 192] on button "14" at bounding box center [753, 193] width 30 height 30
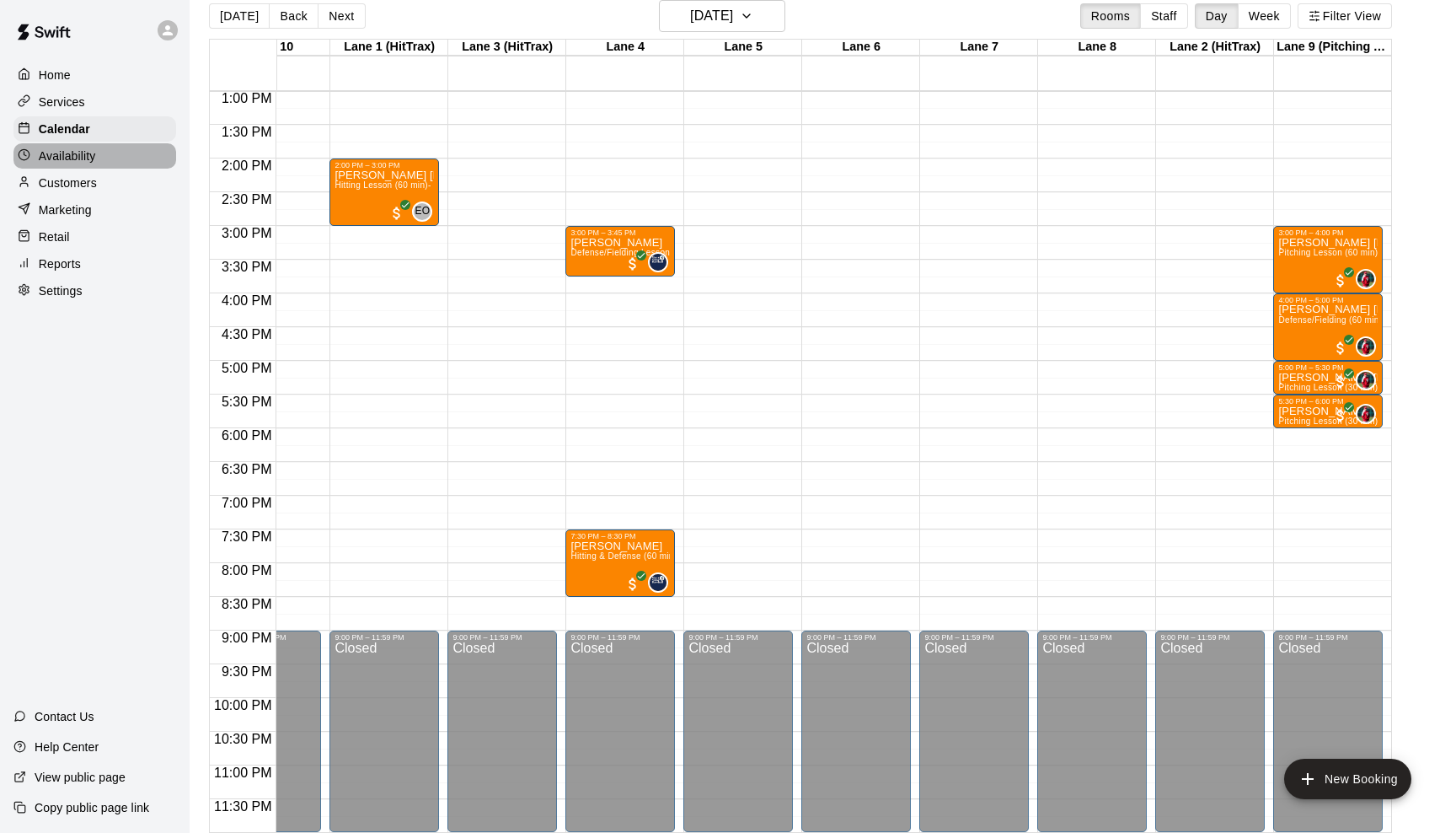
click at [81, 148] on p "Availability" at bounding box center [67, 156] width 58 height 17
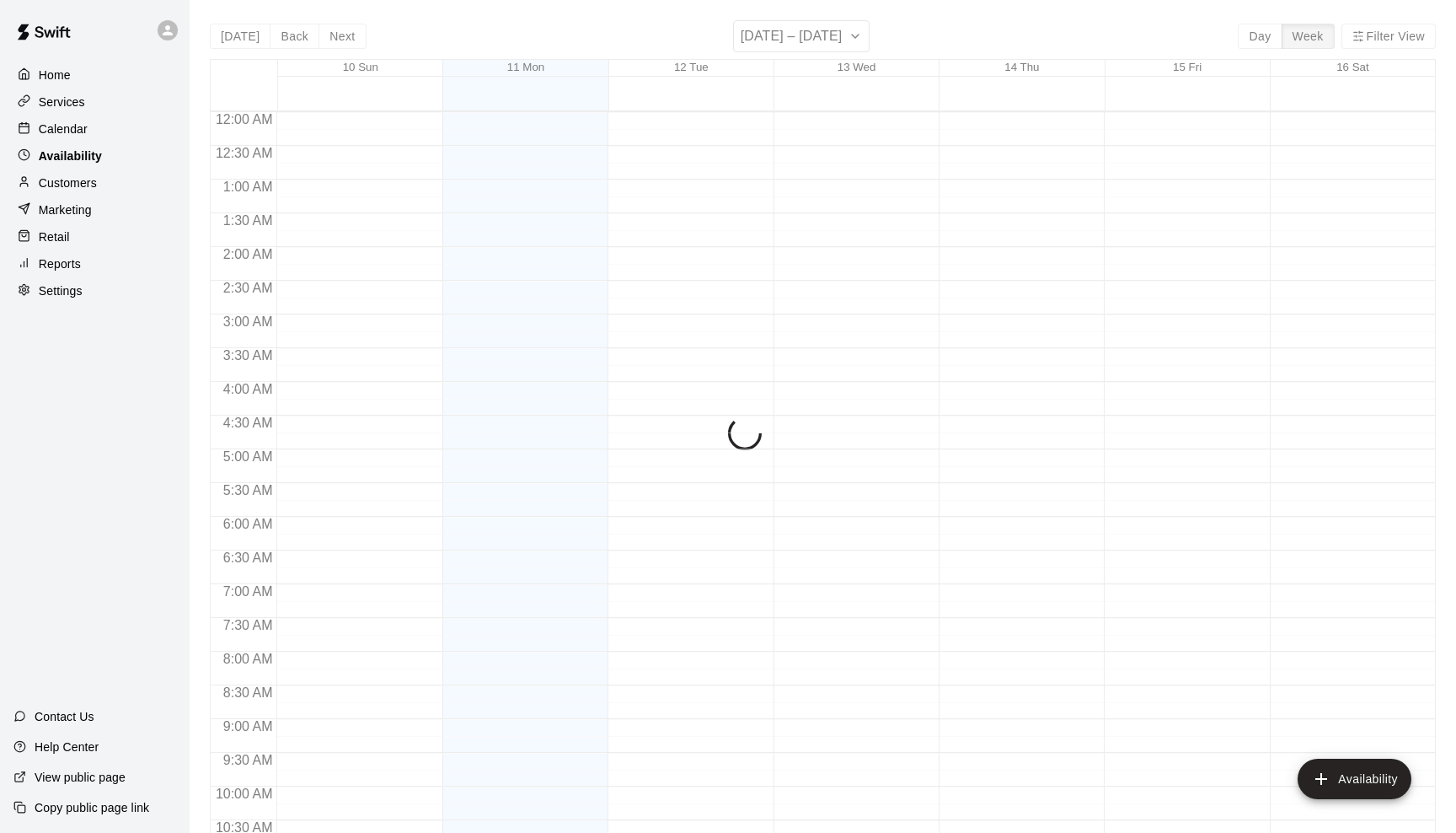
scroll to position [879, 0]
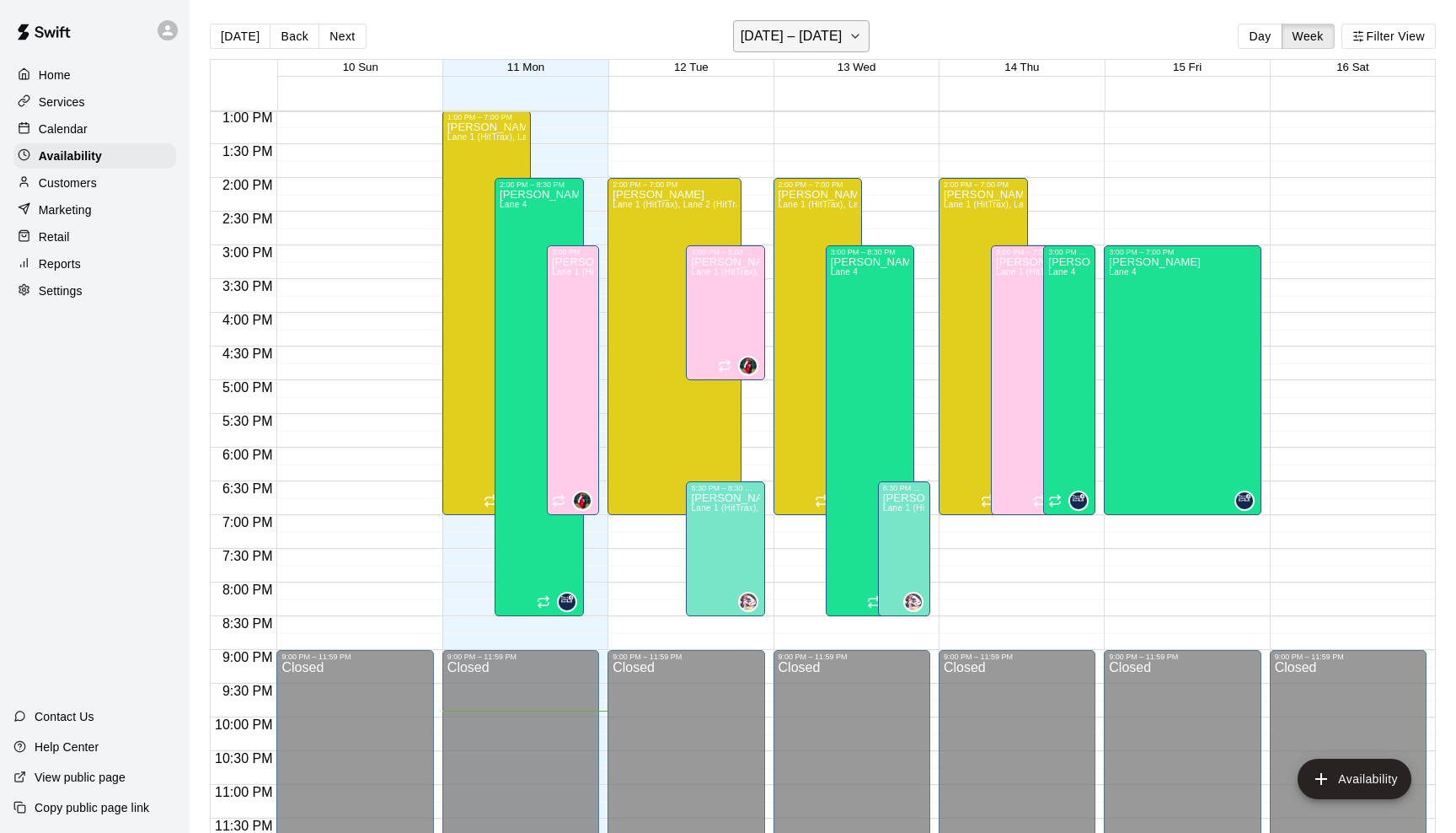
click at [849, 37] on icon "button" at bounding box center [856, 36] width 13 height 20
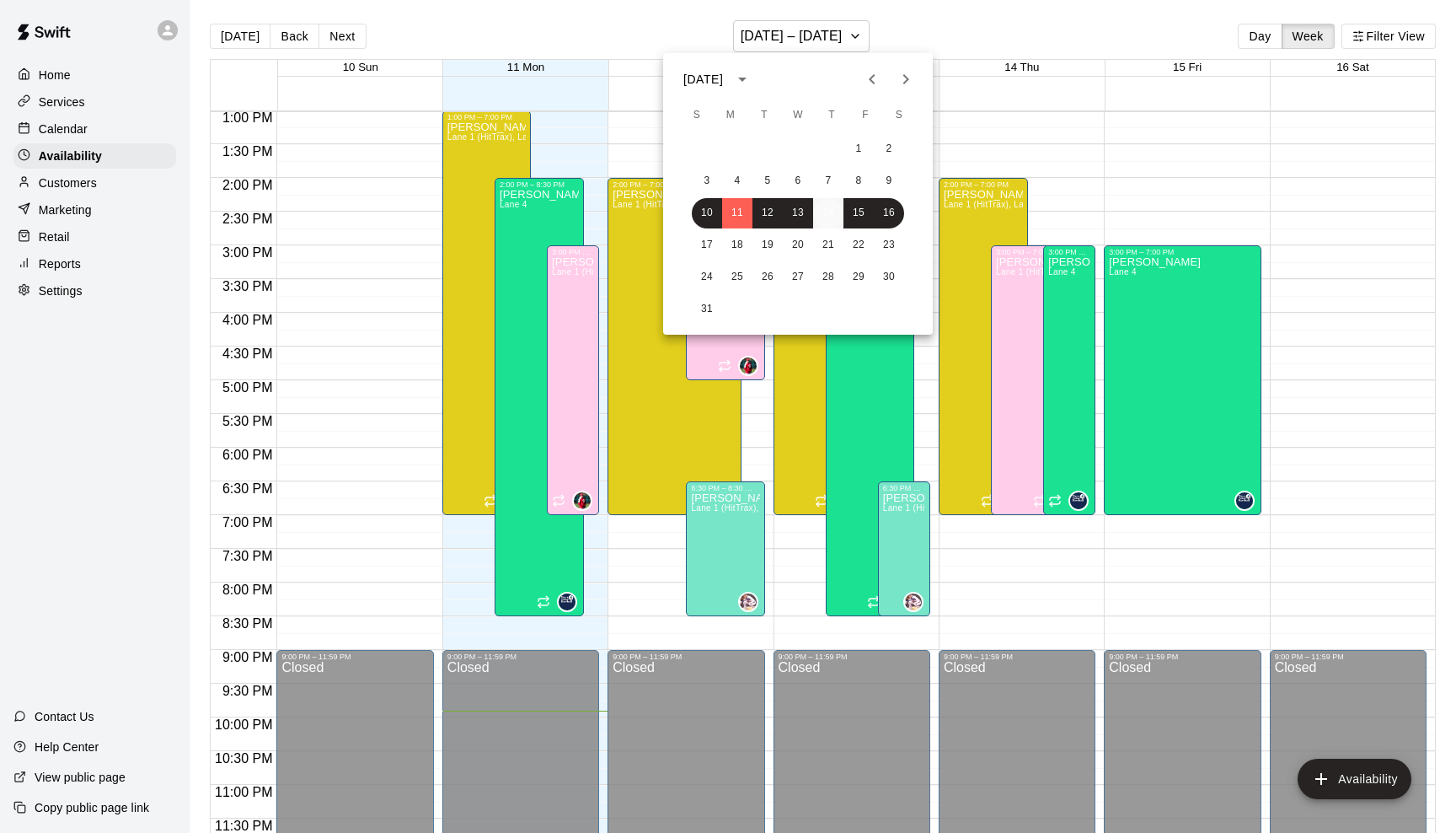
click at [832, 213] on button "14" at bounding box center [828, 213] width 30 height 30
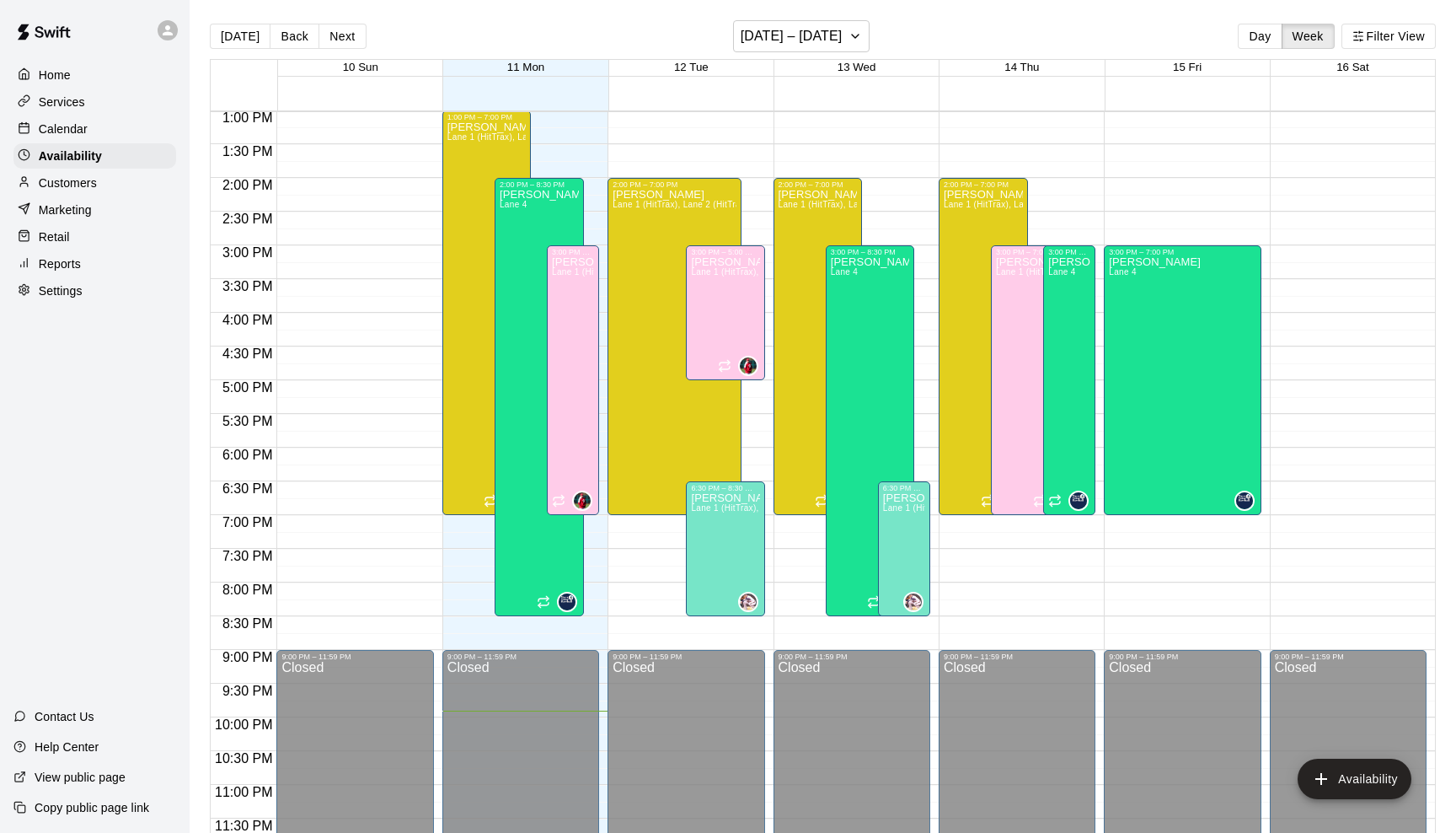
click at [75, 195] on div "Home Services Calendar Availability Customers Marketing Retail Reports Settings" at bounding box center [95, 183] width 189 height 244
click at [75, 177] on p "Customers" at bounding box center [67, 183] width 58 height 17
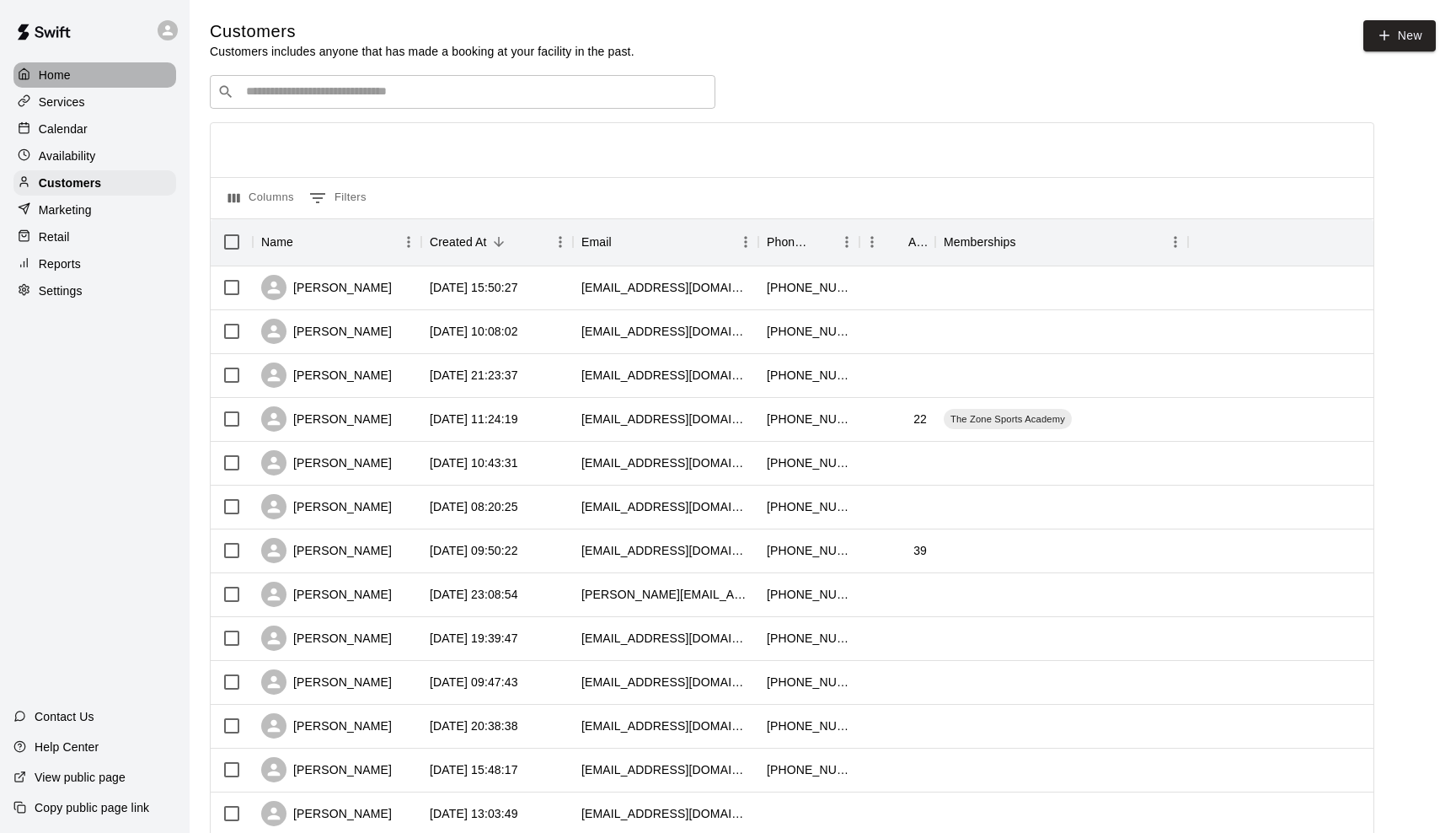
click at [70, 80] on p "Home" at bounding box center [55, 75] width 32 height 17
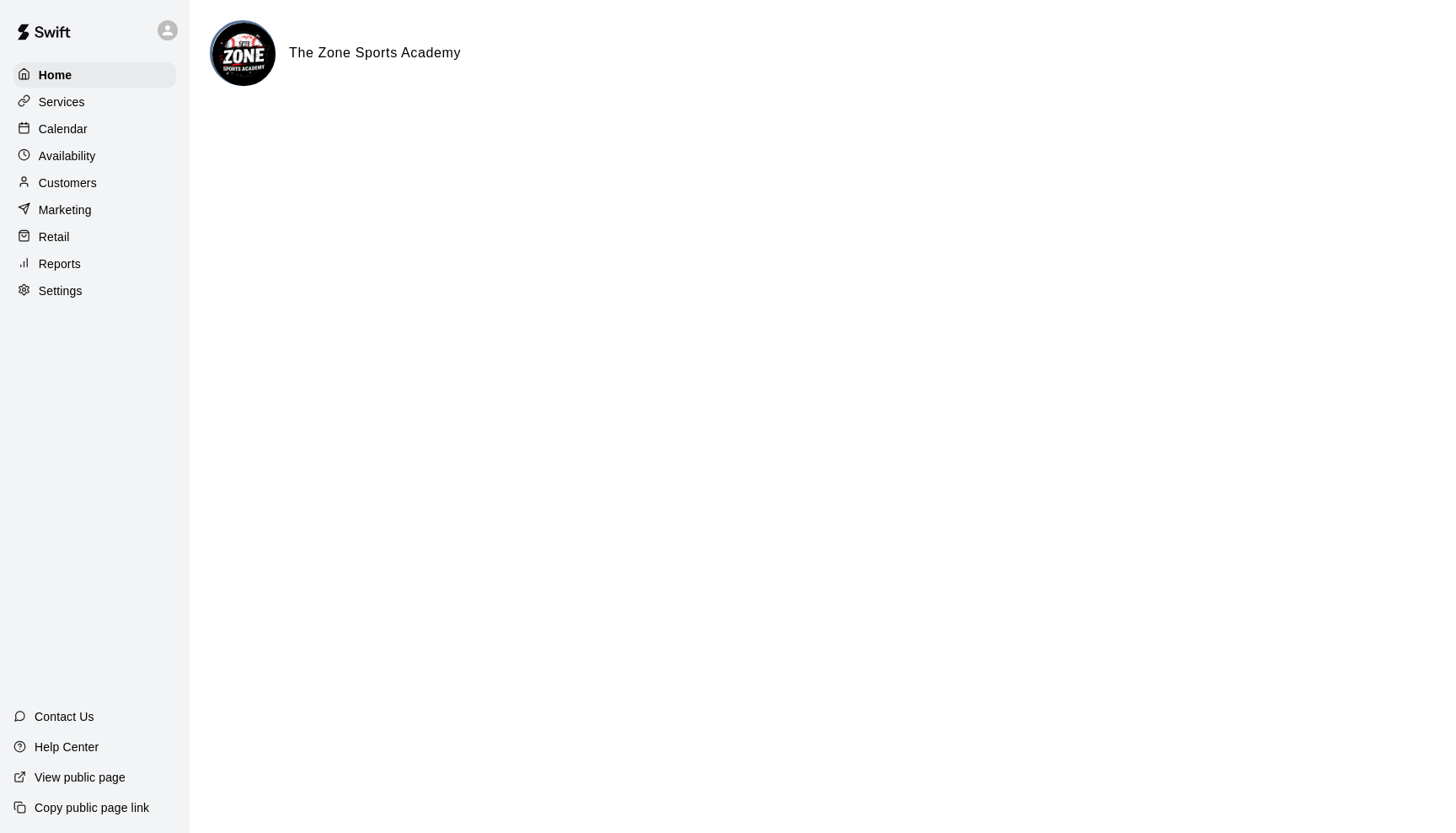
click at [70, 188] on p "Customers" at bounding box center [67, 183] width 58 height 17
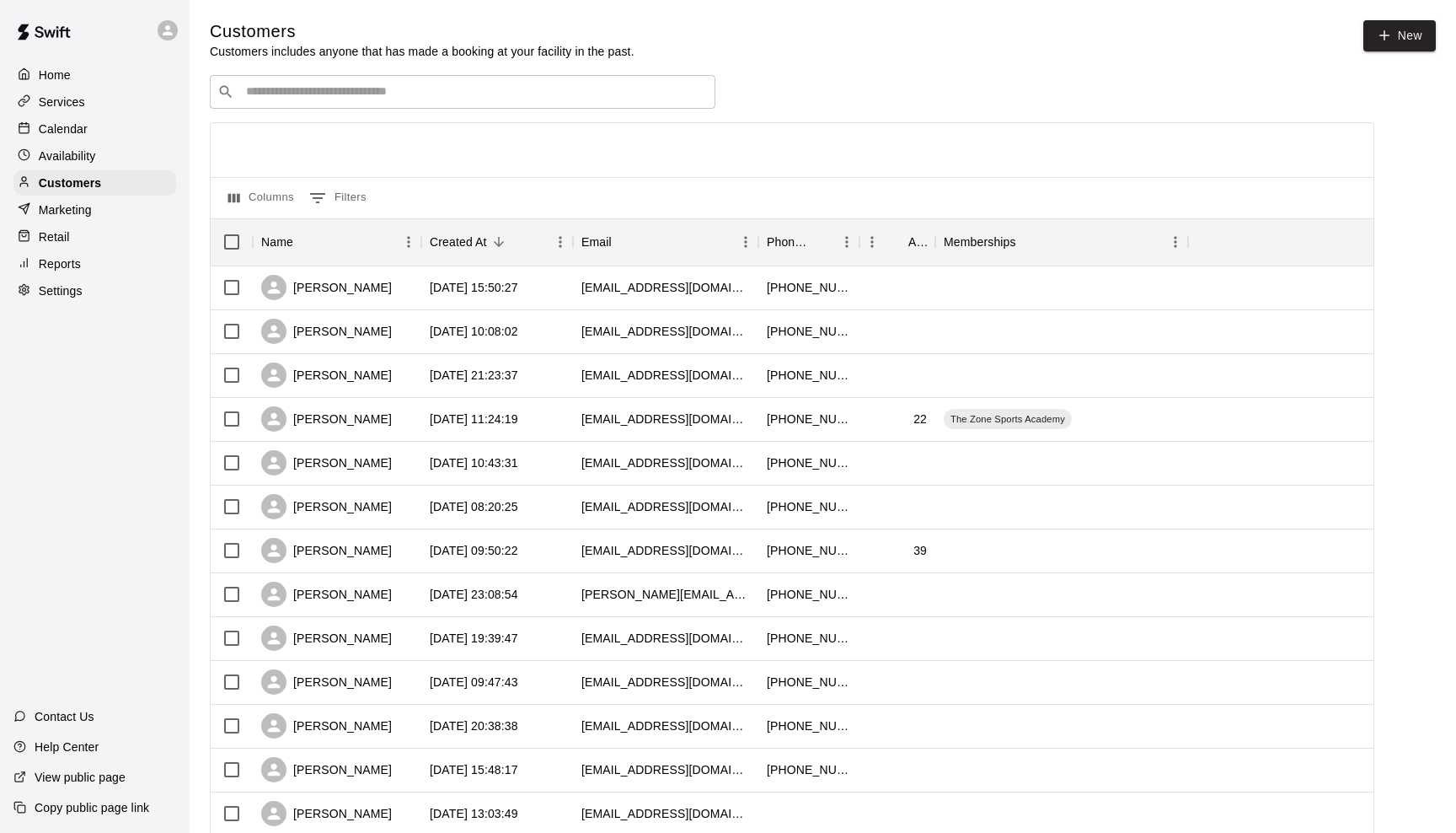
click at [67, 121] on p "Calendar" at bounding box center [63, 129] width 49 height 17
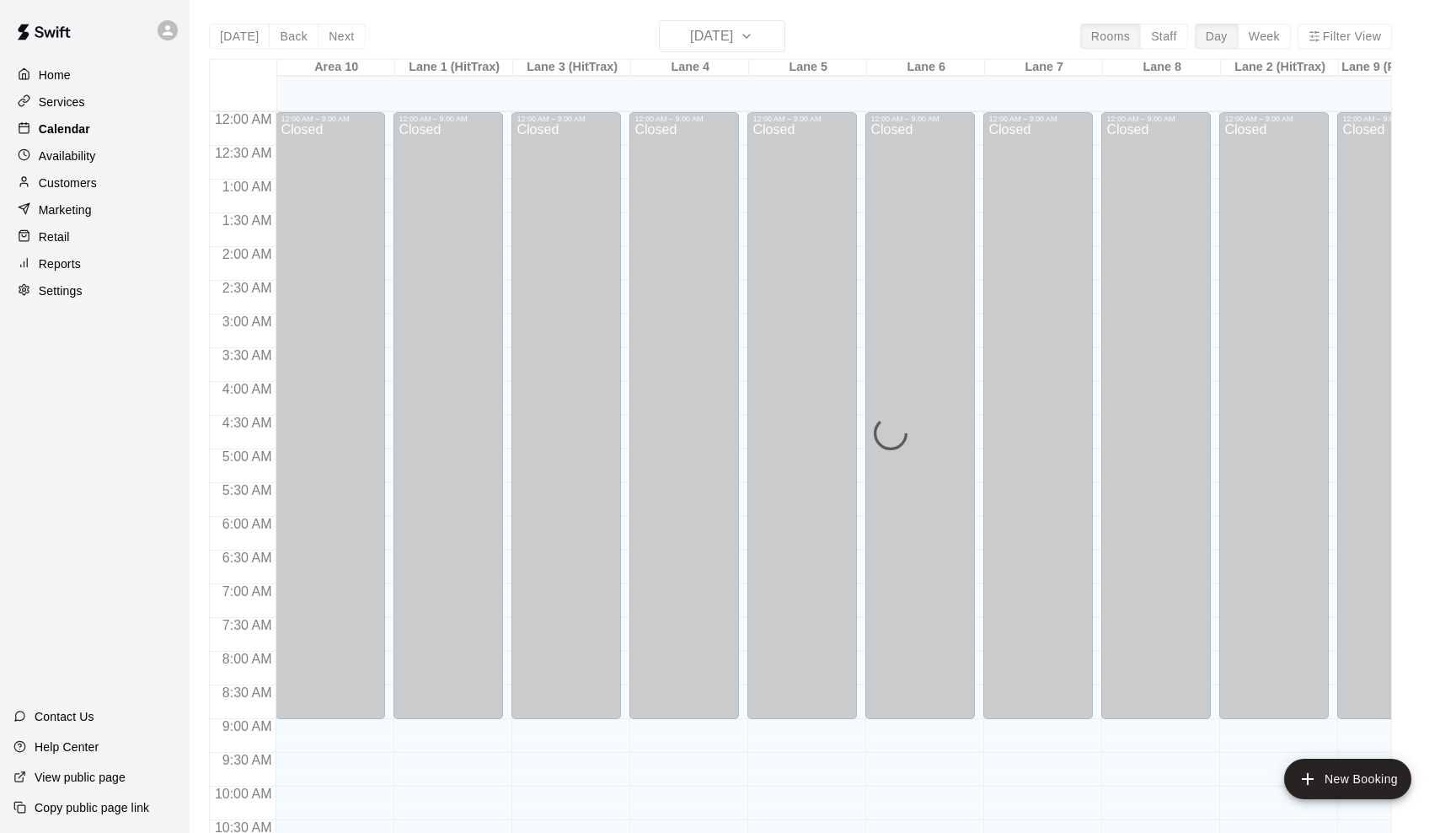
scroll to position [828, 0]
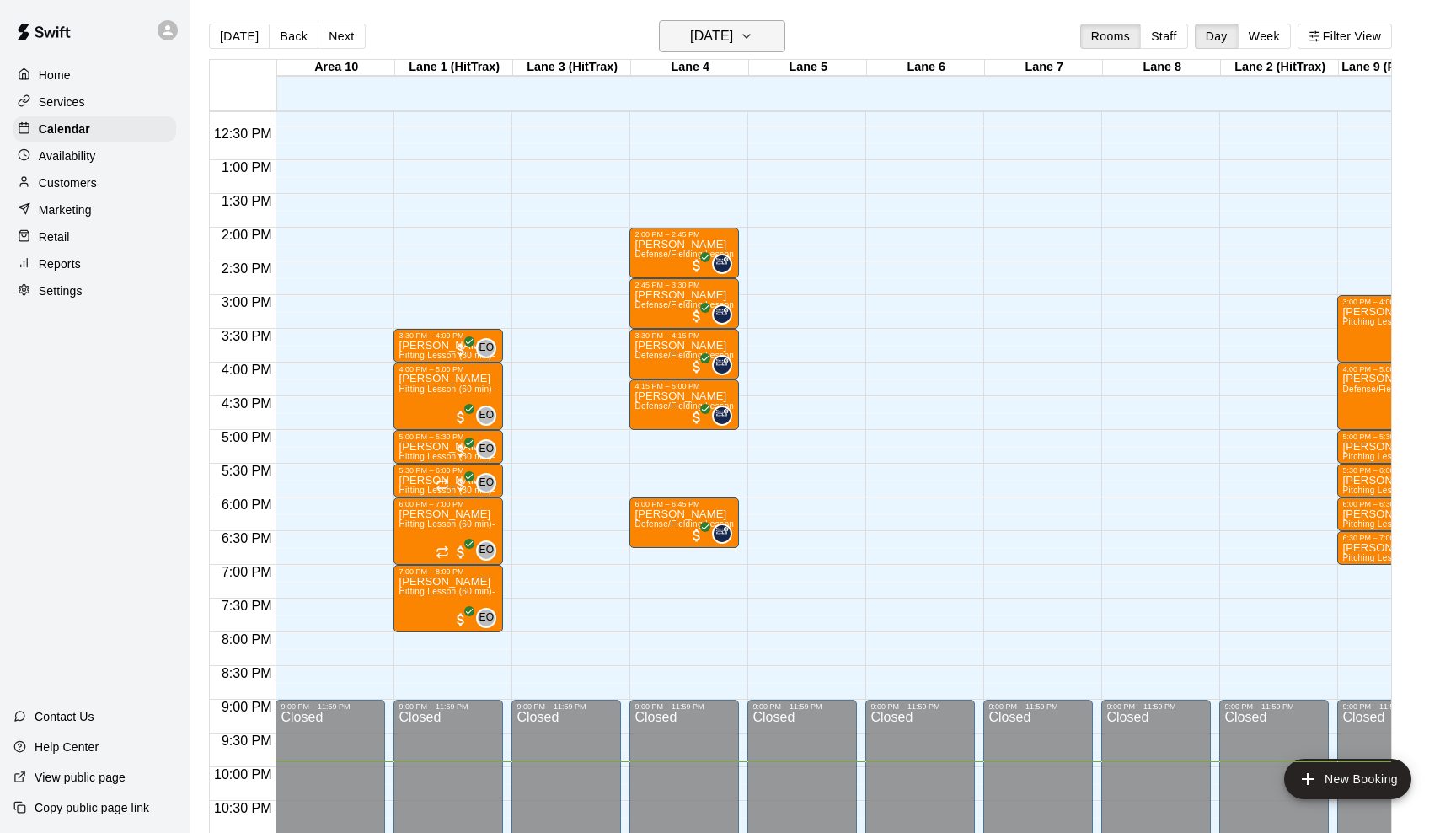
click at [750, 35] on icon "button" at bounding box center [746, 37] width 7 height 4
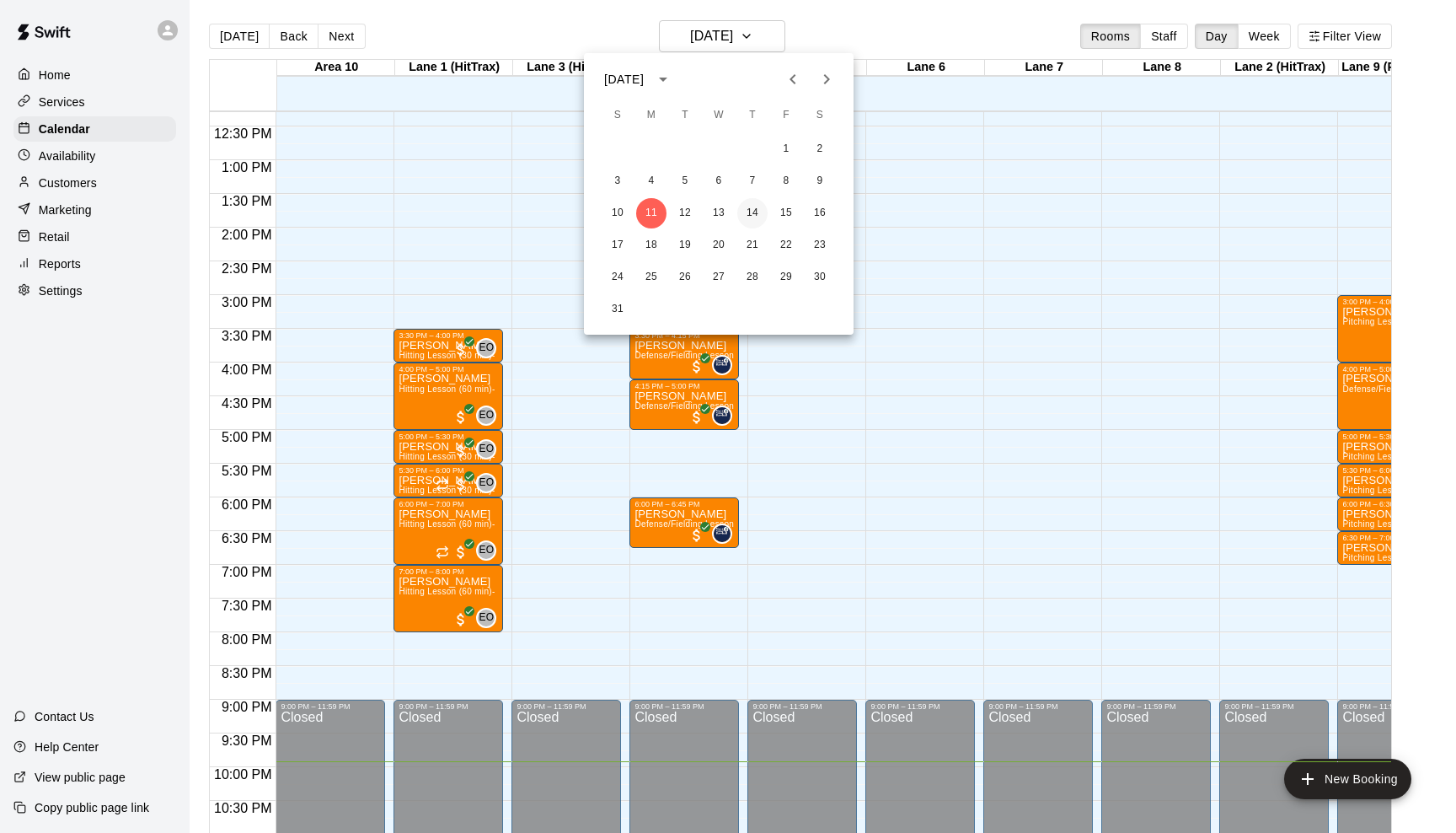
click at [760, 217] on button "14" at bounding box center [753, 213] width 30 height 30
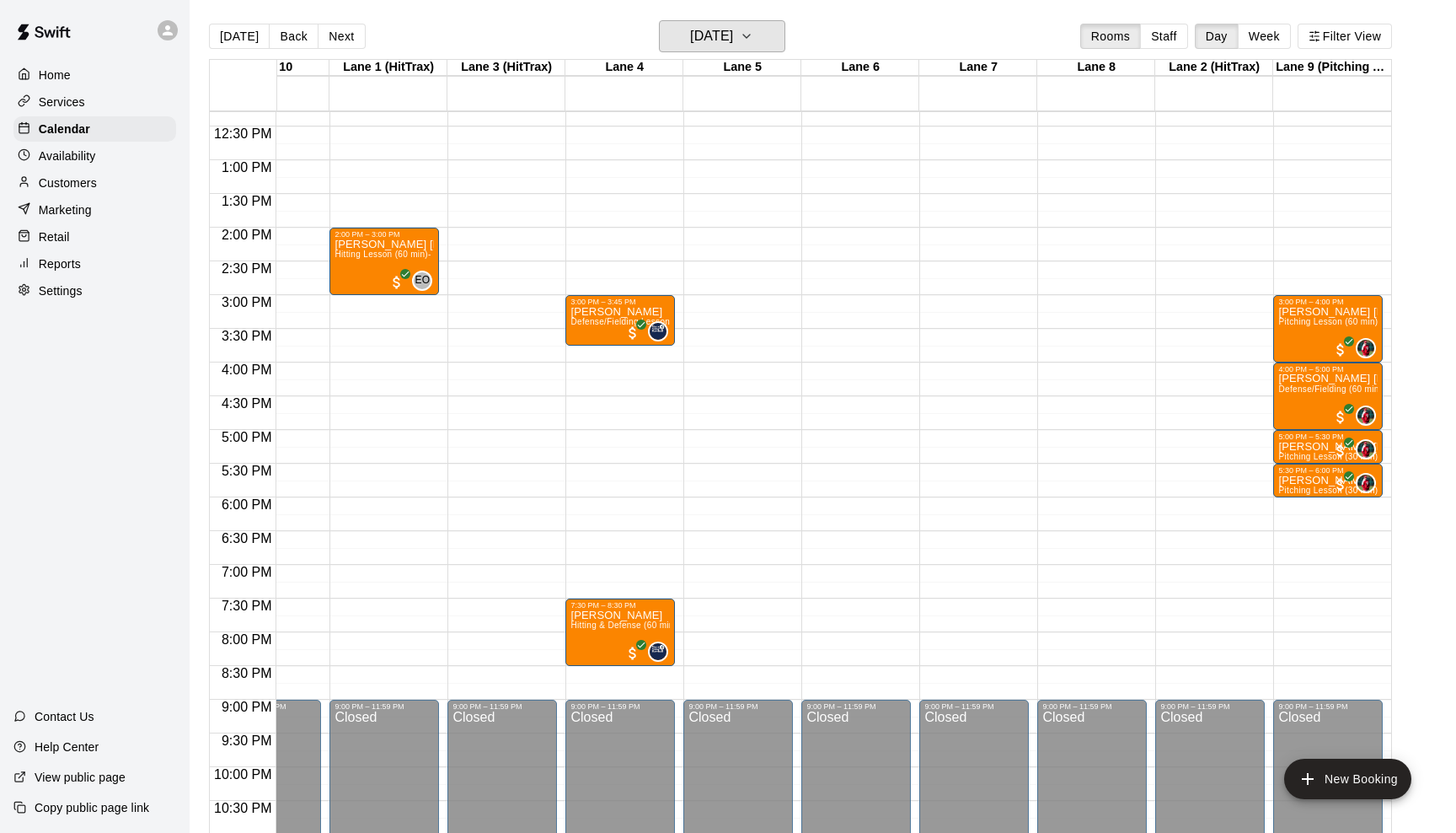
scroll to position [0, 65]
click at [754, 35] on icon "button" at bounding box center [747, 36] width 13 height 20
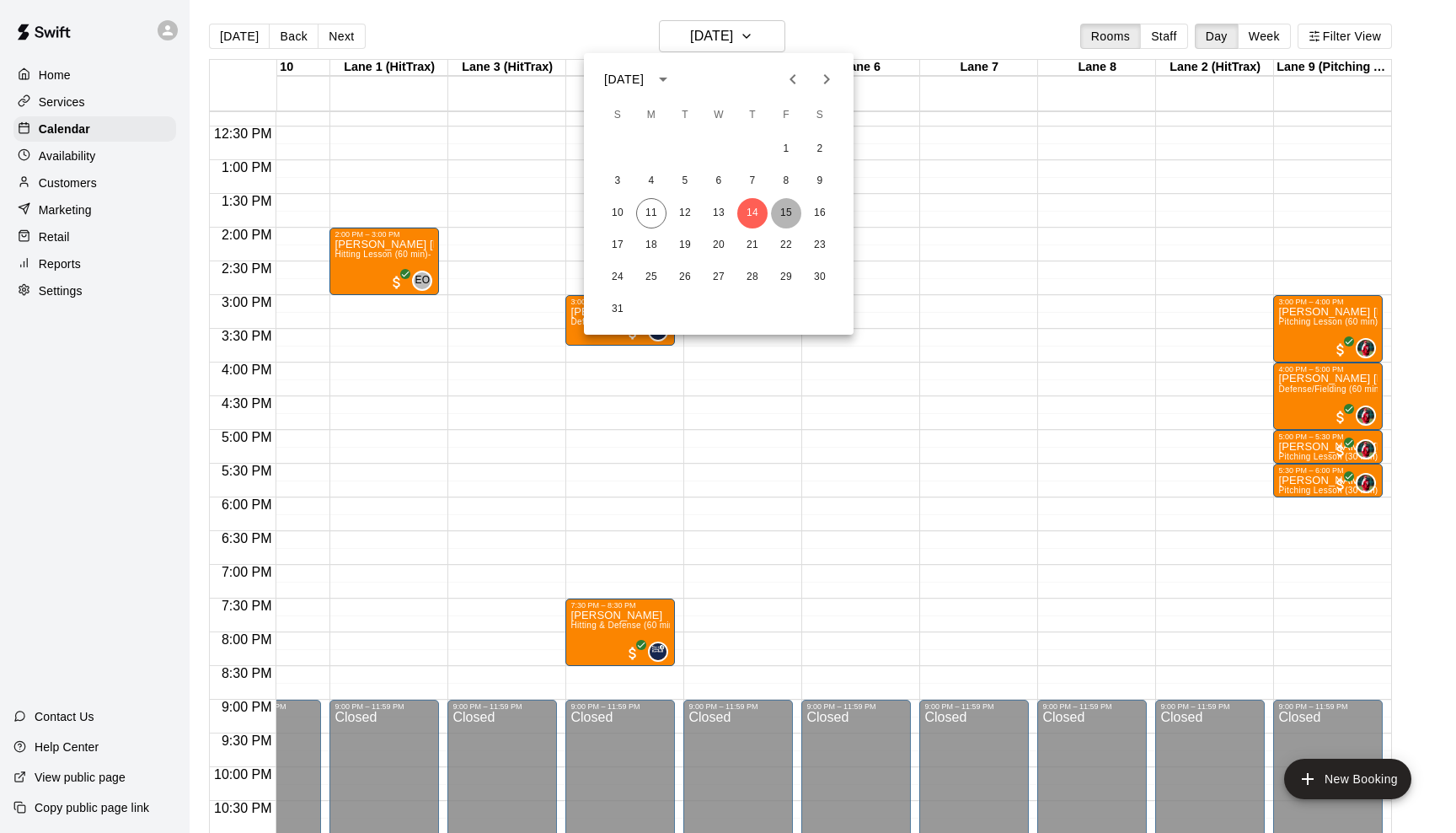
click at [791, 210] on button "15" at bounding box center [787, 213] width 30 height 30
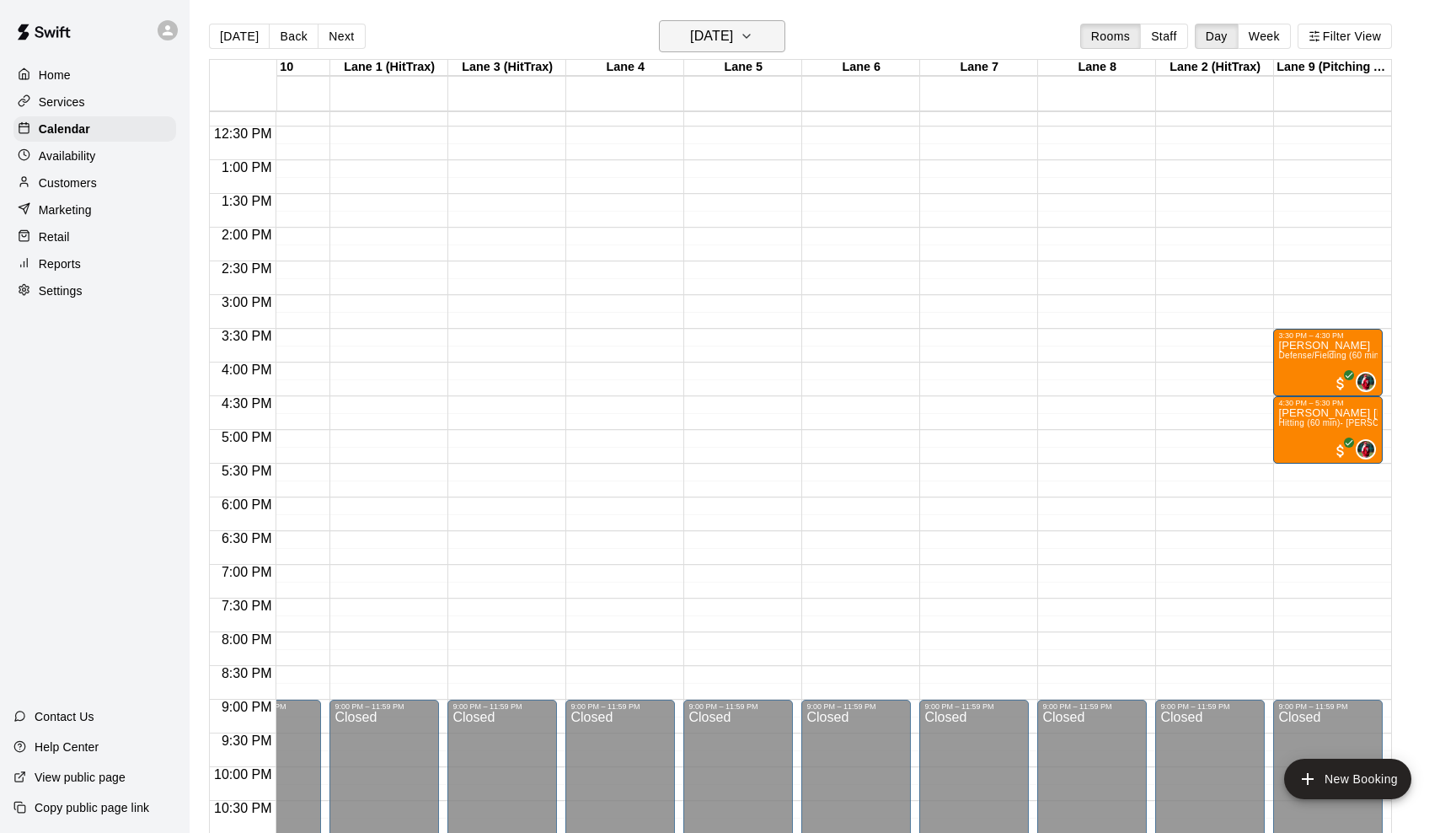
click at [754, 32] on icon "button" at bounding box center [747, 36] width 13 height 20
click at [720, 213] on button "13" at bounding box center [719, 213] width 30 height 30
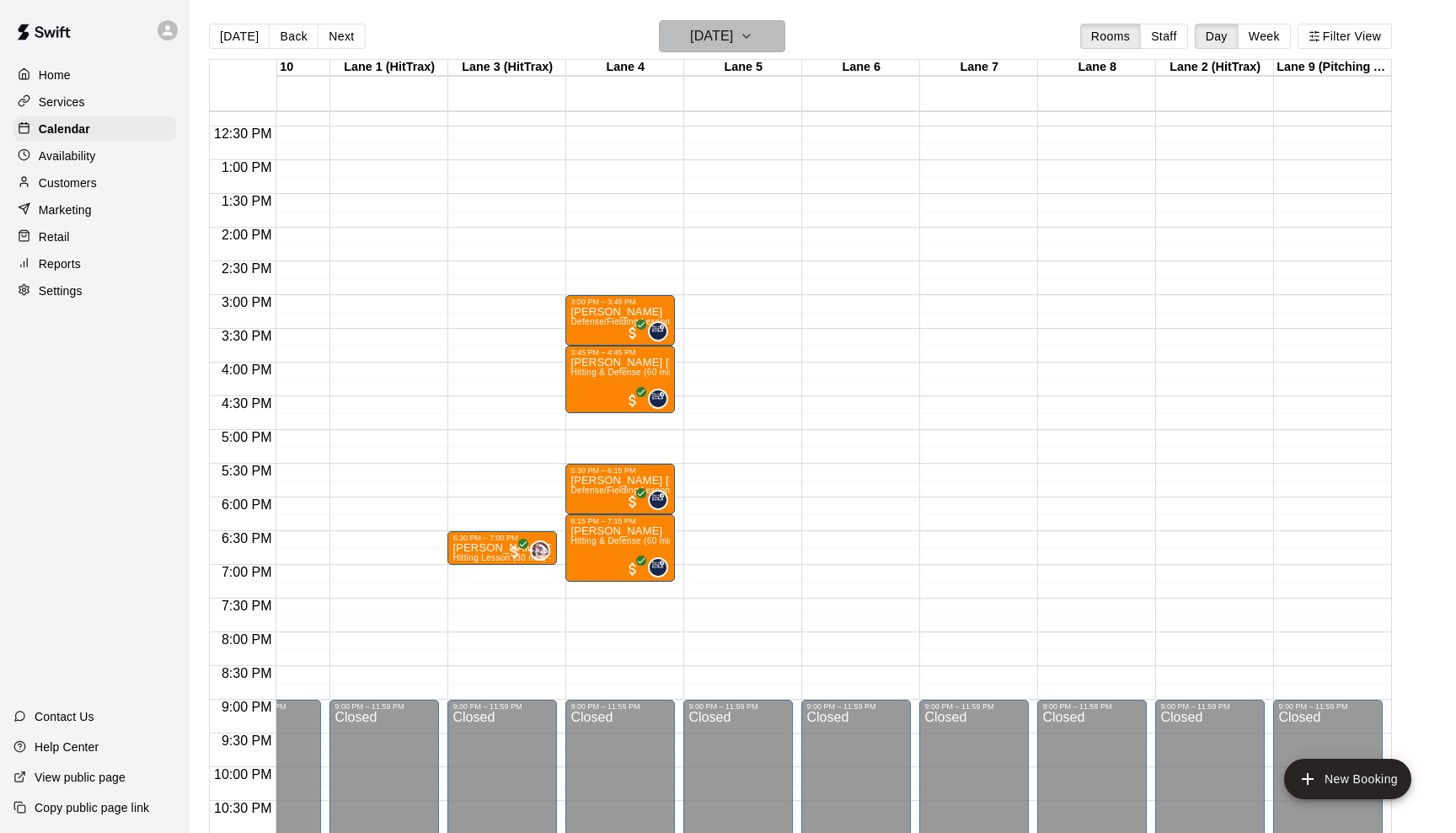
click at [754, 36] on icon "button" at bounding box center [747, 36] width 13 height 20
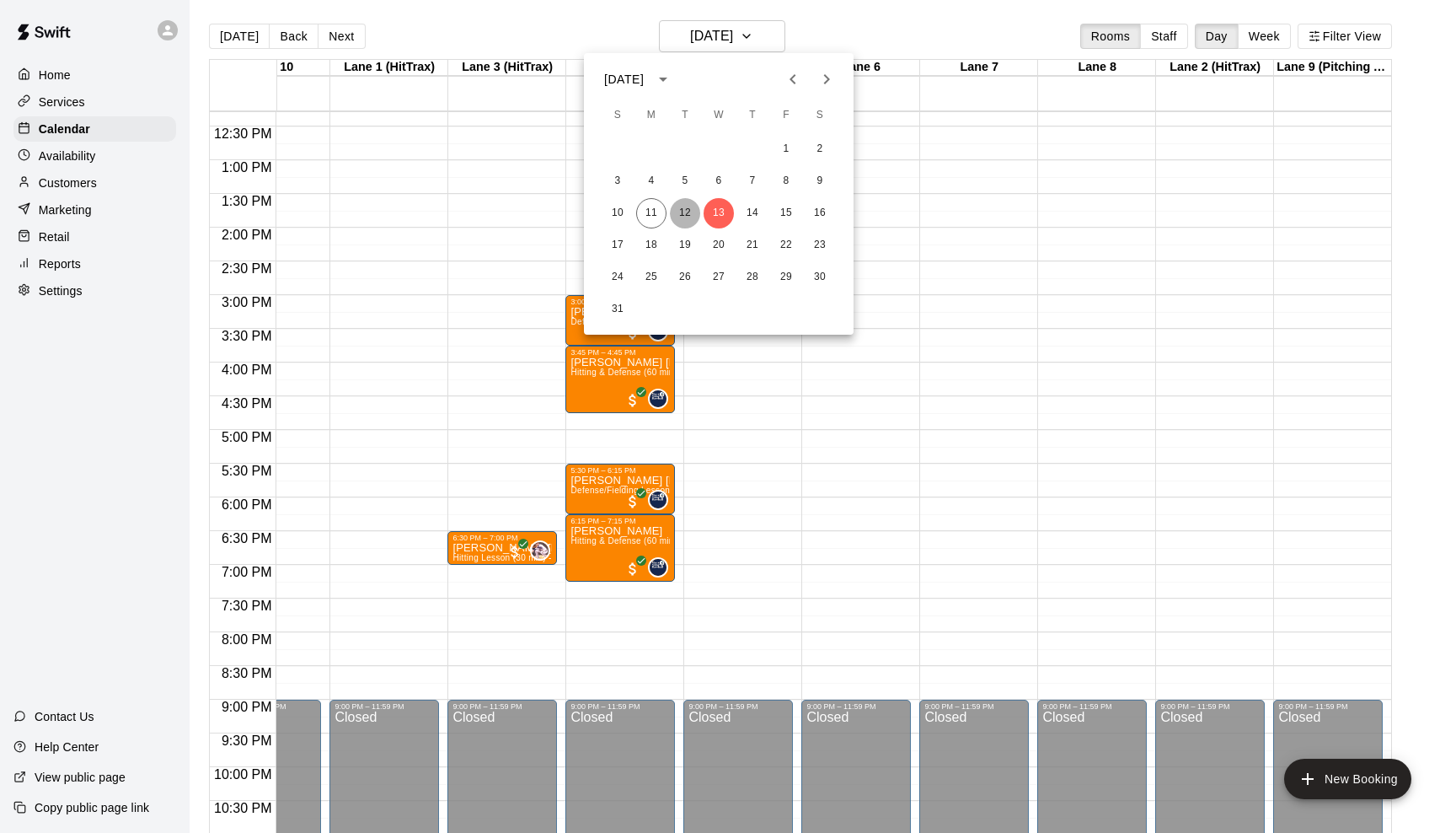
click at [689, 210] on button "12" at bounding box center [685, 213] width 30 height 30
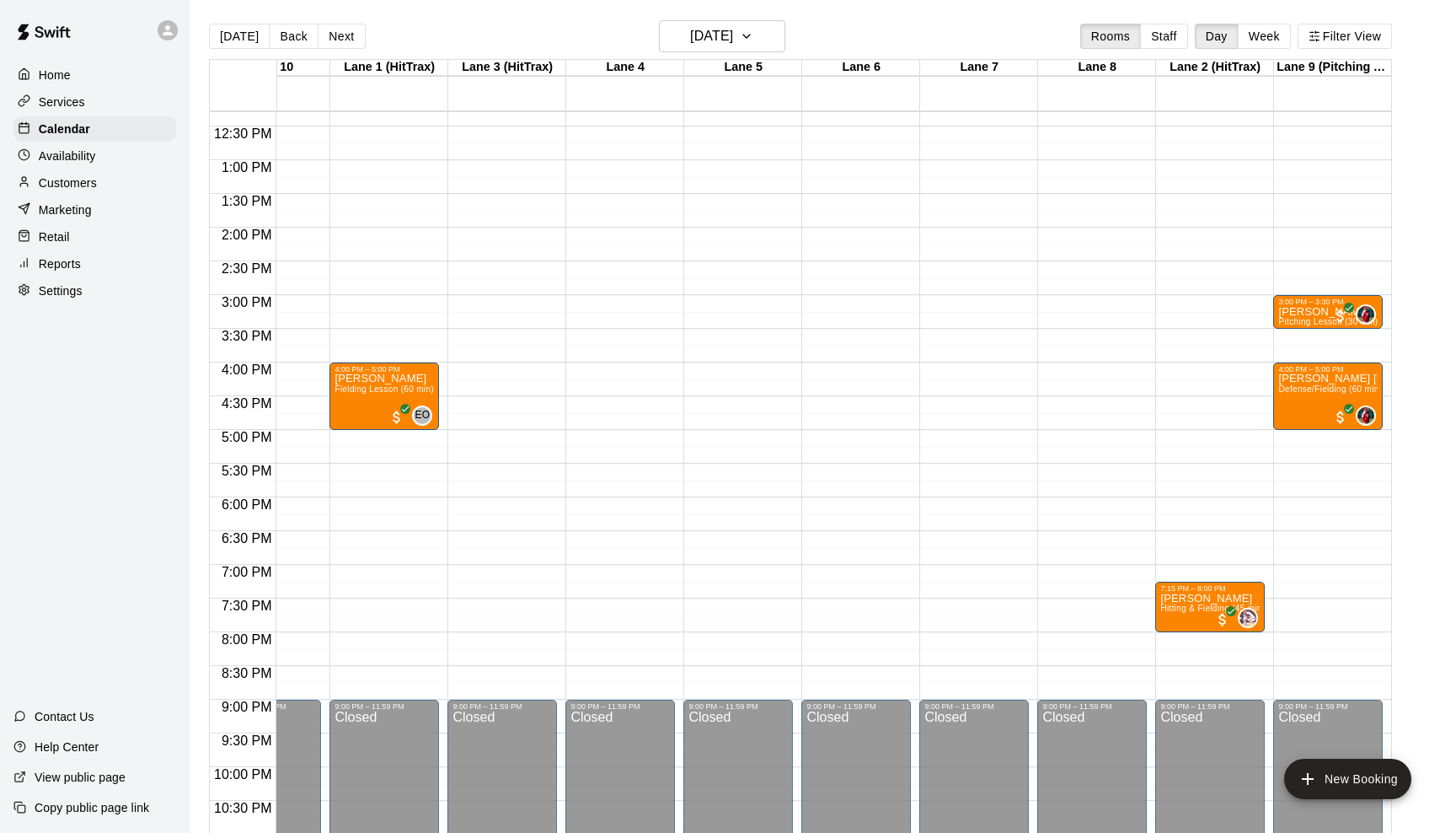
drag, startPoint x: 927, startPoint y: 15, endPoint x: 907, endPoint y: 22, distance: 21.2
click at [924, 16] on main "[DATE] Back [DATE][DATE] Rooms Staff Day Week Filter View Area 10 [GEOGRAPHIC_D…" at bounding box center [823, 430] width 1267 height 860
click at [754, 35] on icon "button" at bounding box center [747, 36] width 13 height 20
click at [649, 204] on button "11" at bounding box center [651, 213] width 30 height 30
